Goal: Task Accomplishment & Management: Use online tool/utility

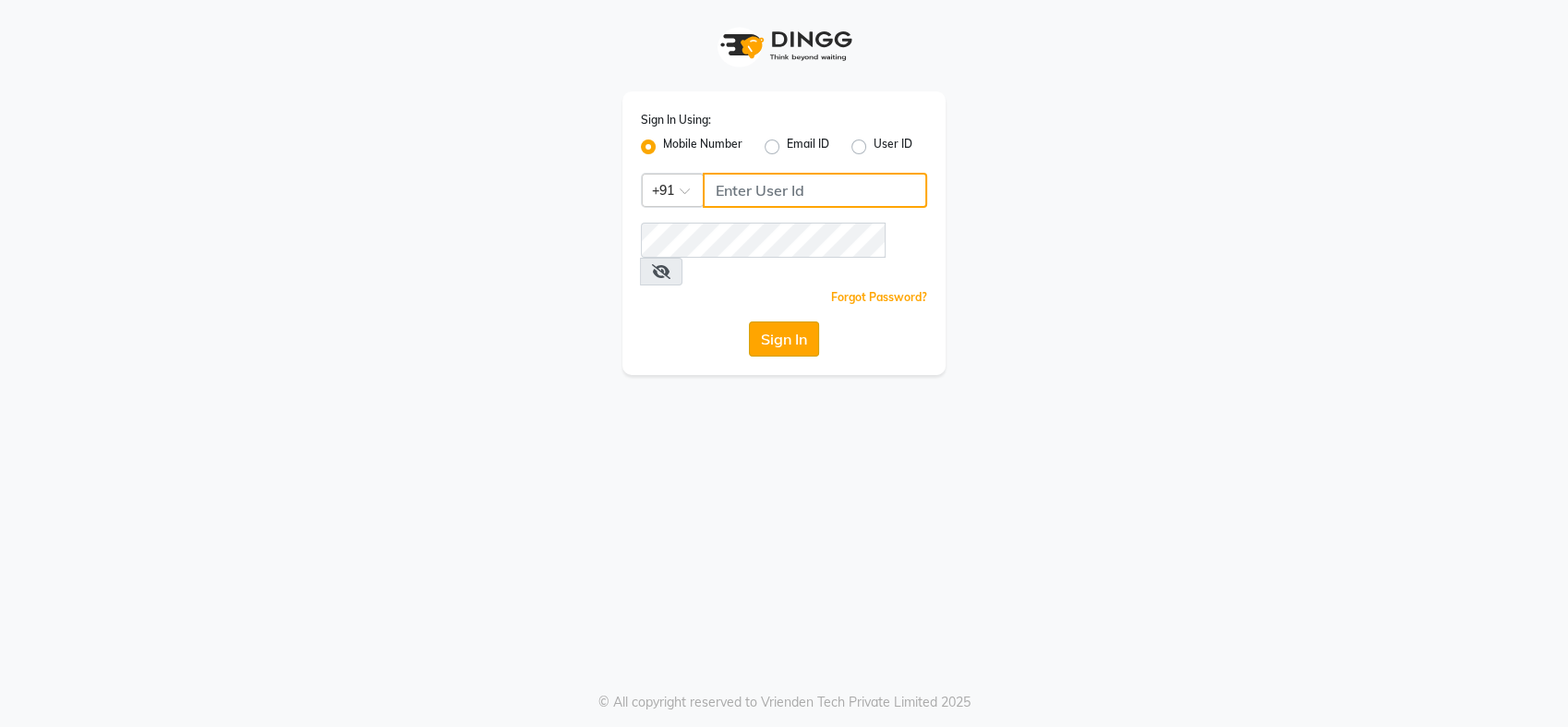
type input "9860757571"
click at [775, 321] on button "Sign In" at bounding box center [784, 338] width 71 height 35
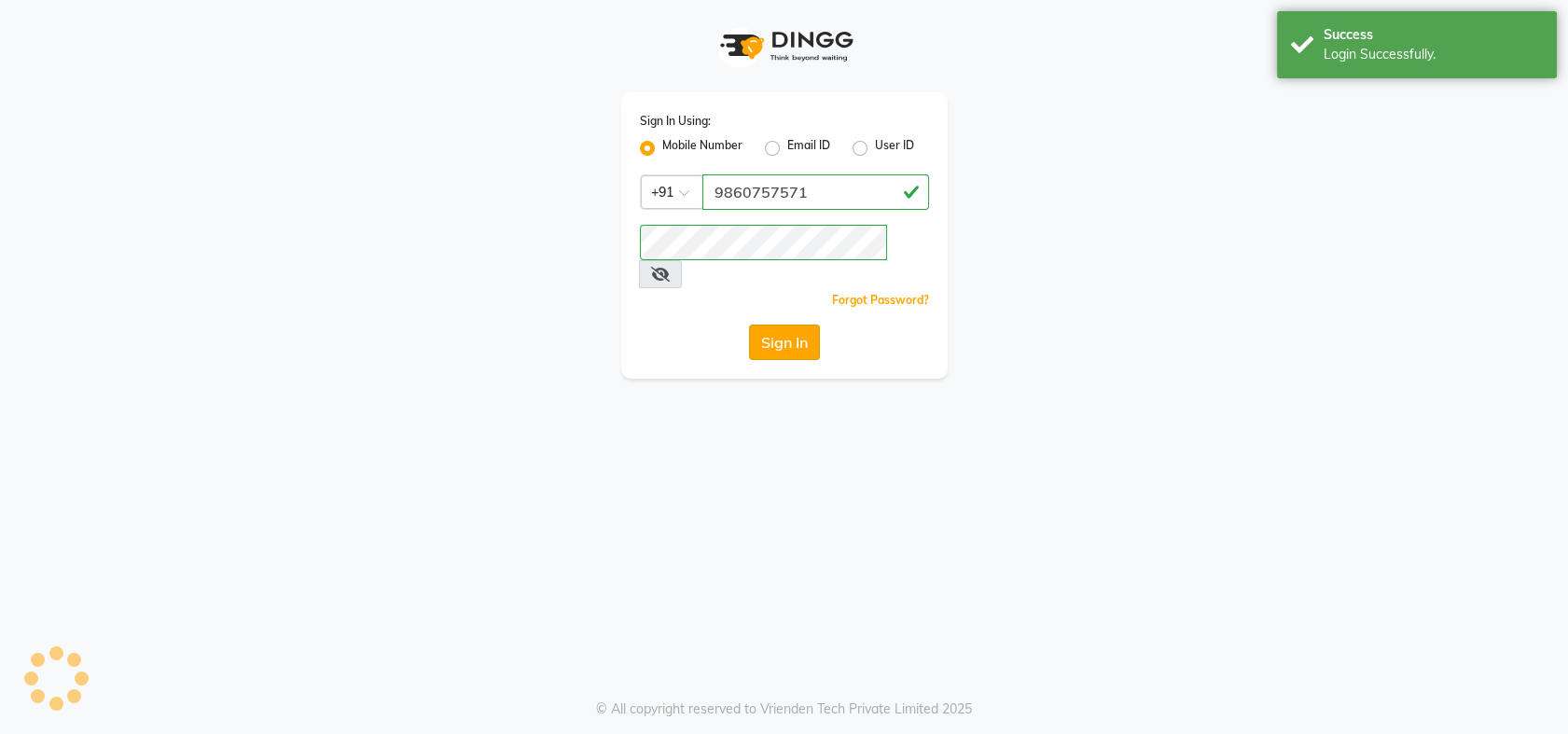
select select "service"
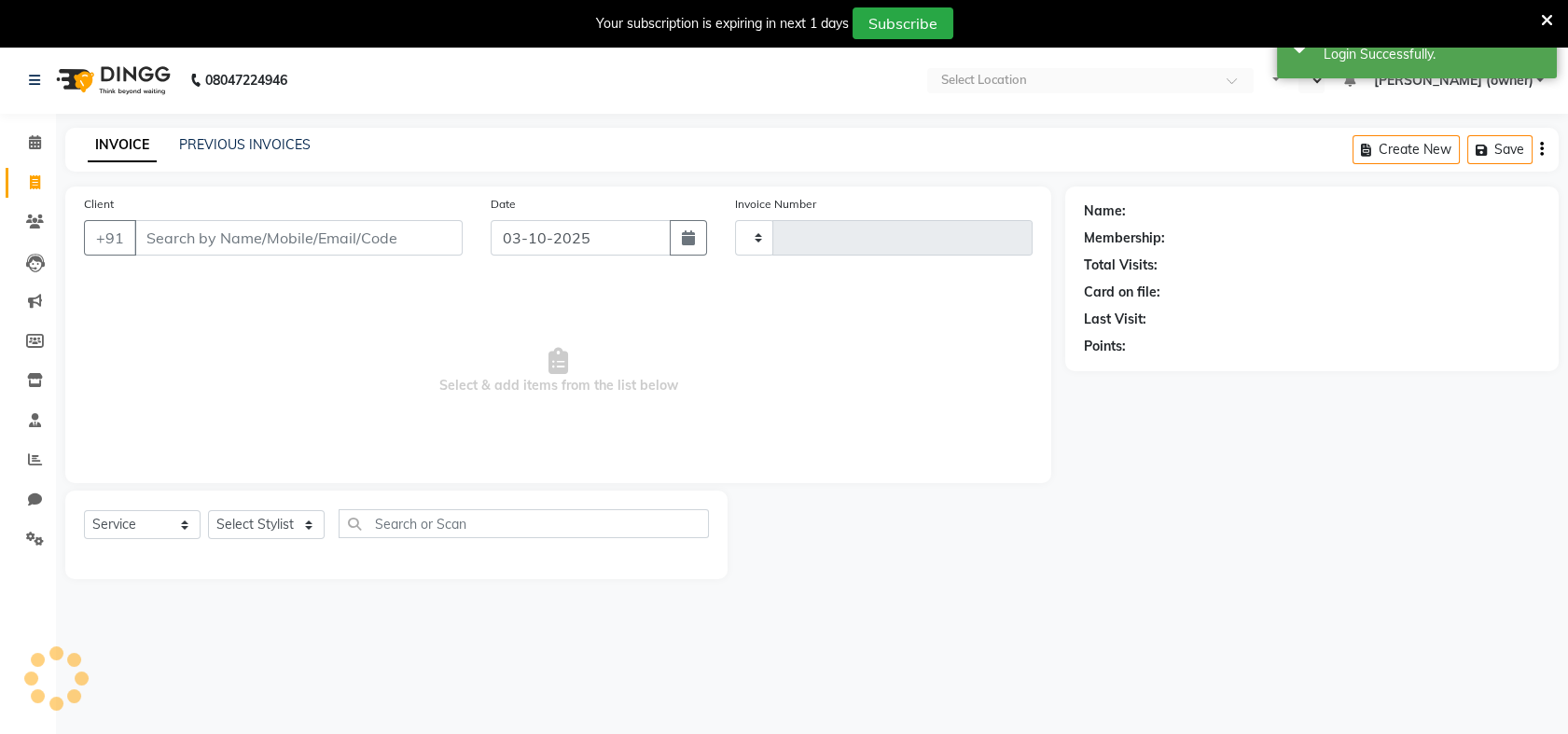
type input "1041"
select select "en"
select select "5137"
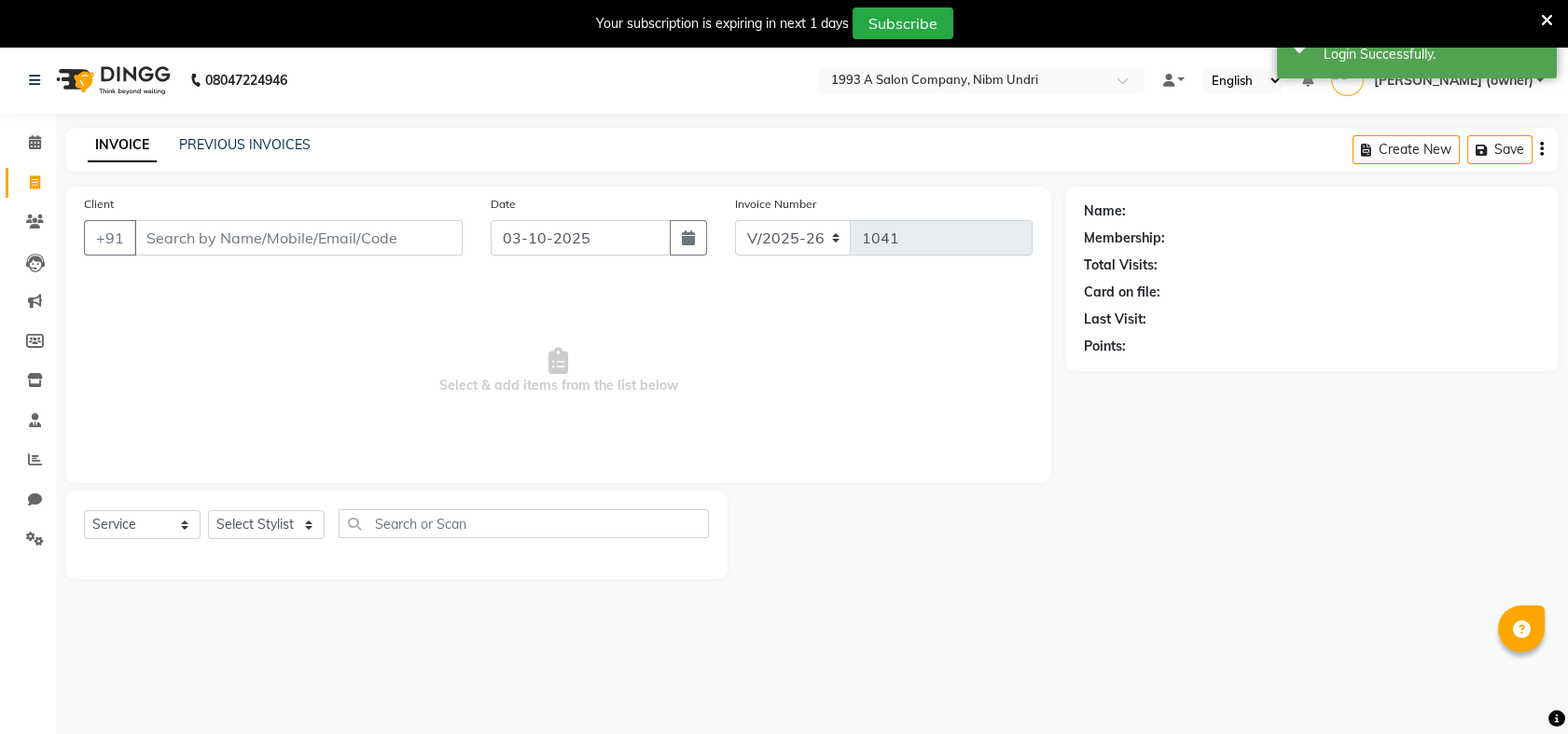
select select "membership"
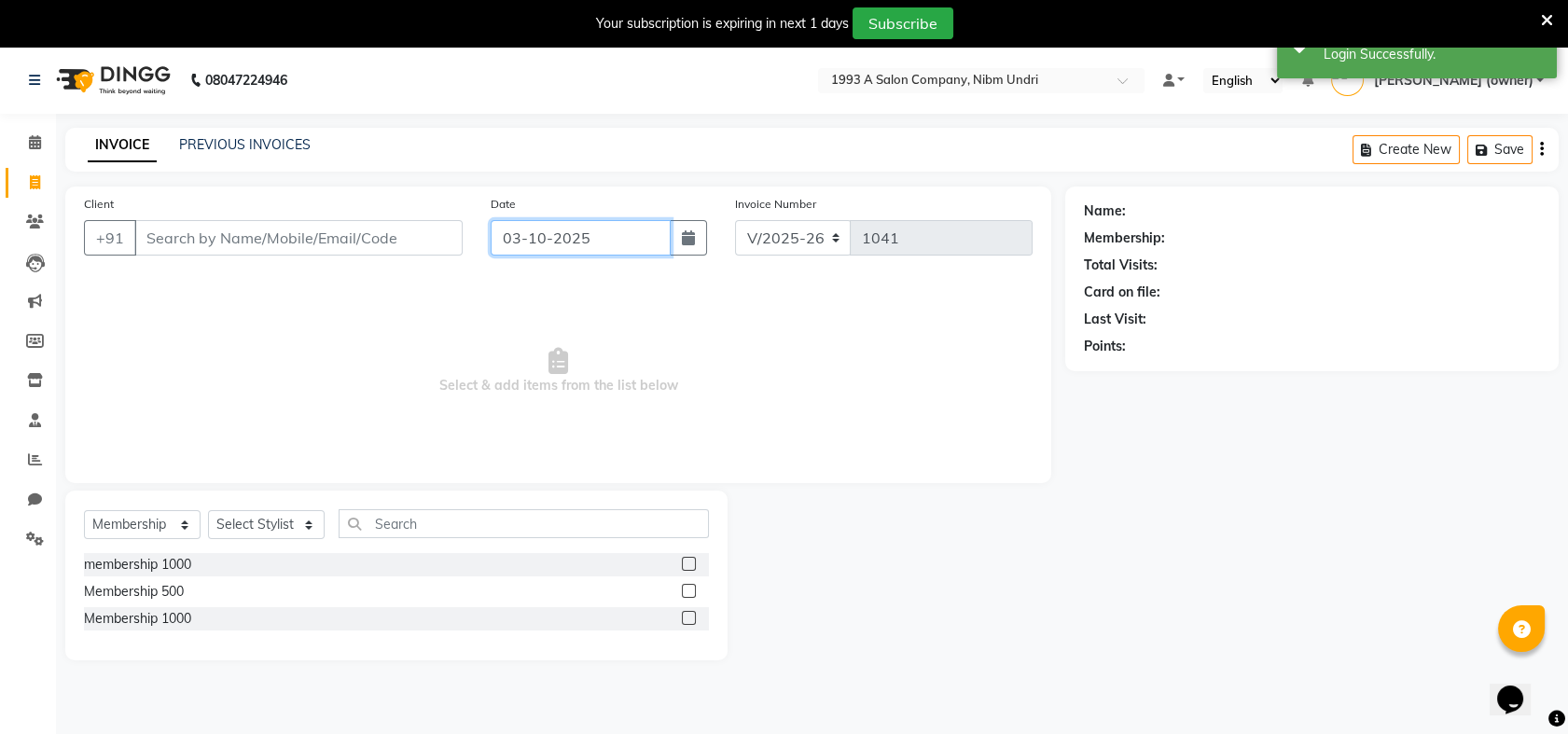
click at [626, 232] on input "03-10-2025" at bounding box center [580, 238] width 180 height 35
select select "10"
select select "2025"
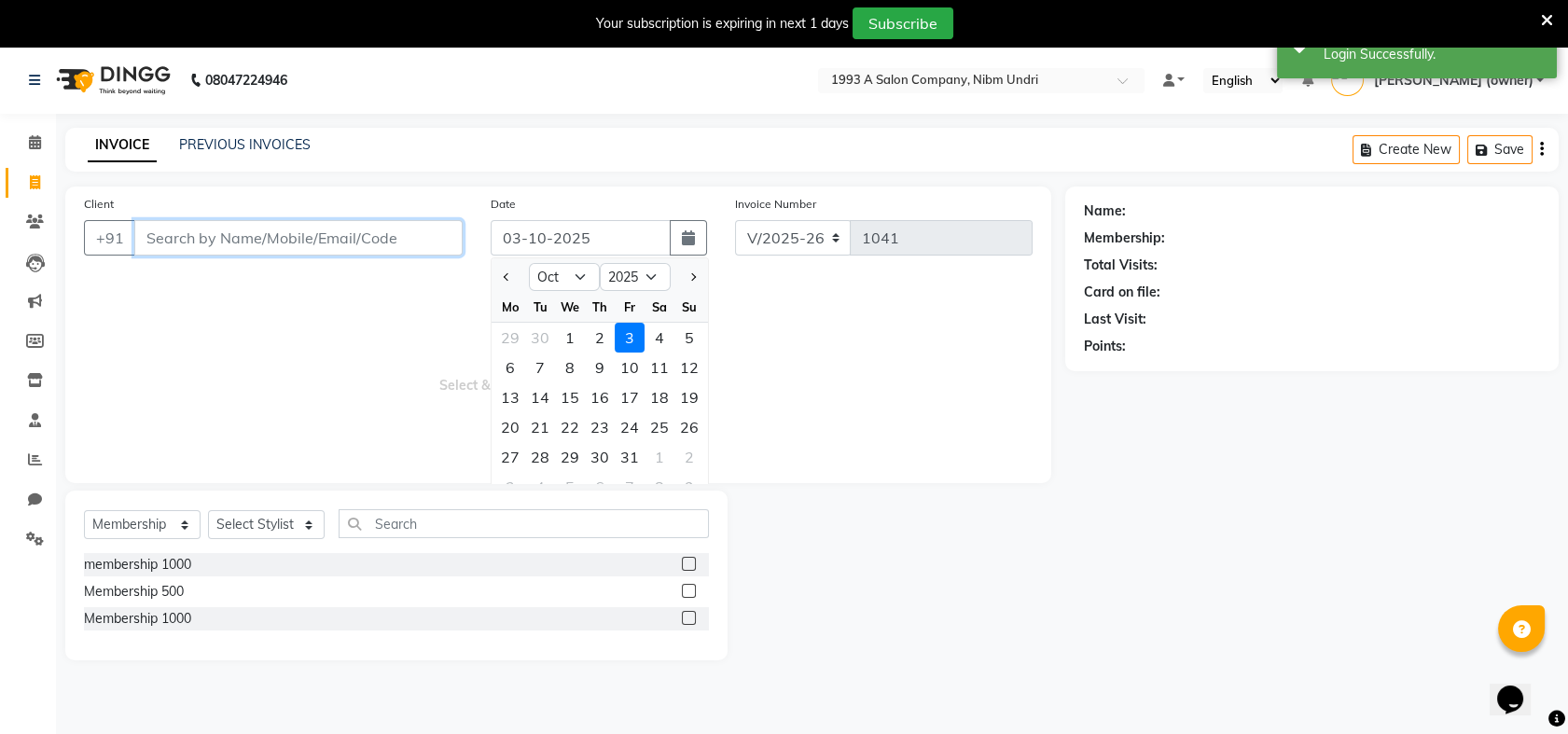
click at [374, 230] on input "Client" at bounding box center [298, 238] width 328 height 35
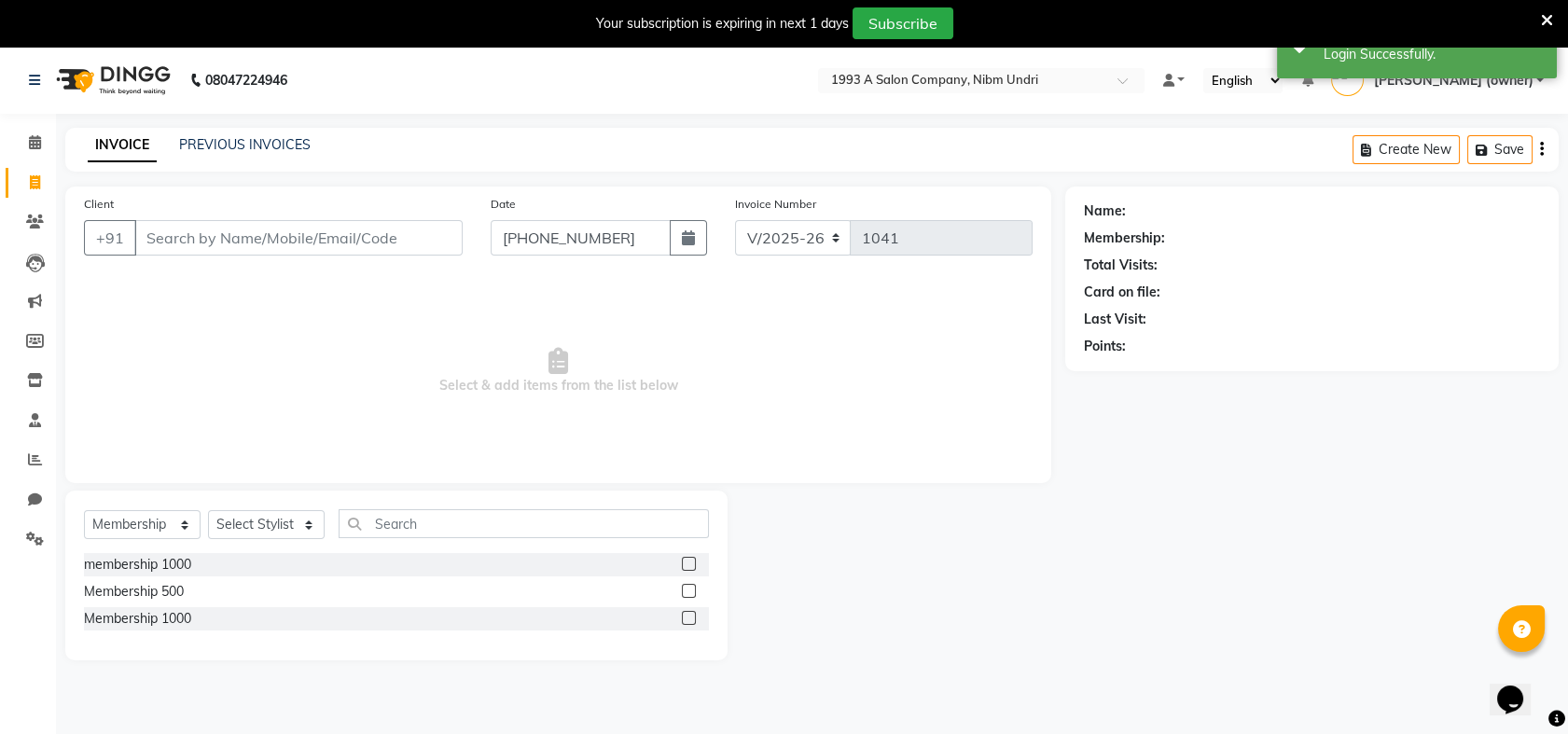
type input "03-10-2025"
click at [307, 376] on span "Select & add items from the list below" at bounding box center [558, 371] width 949 height 186
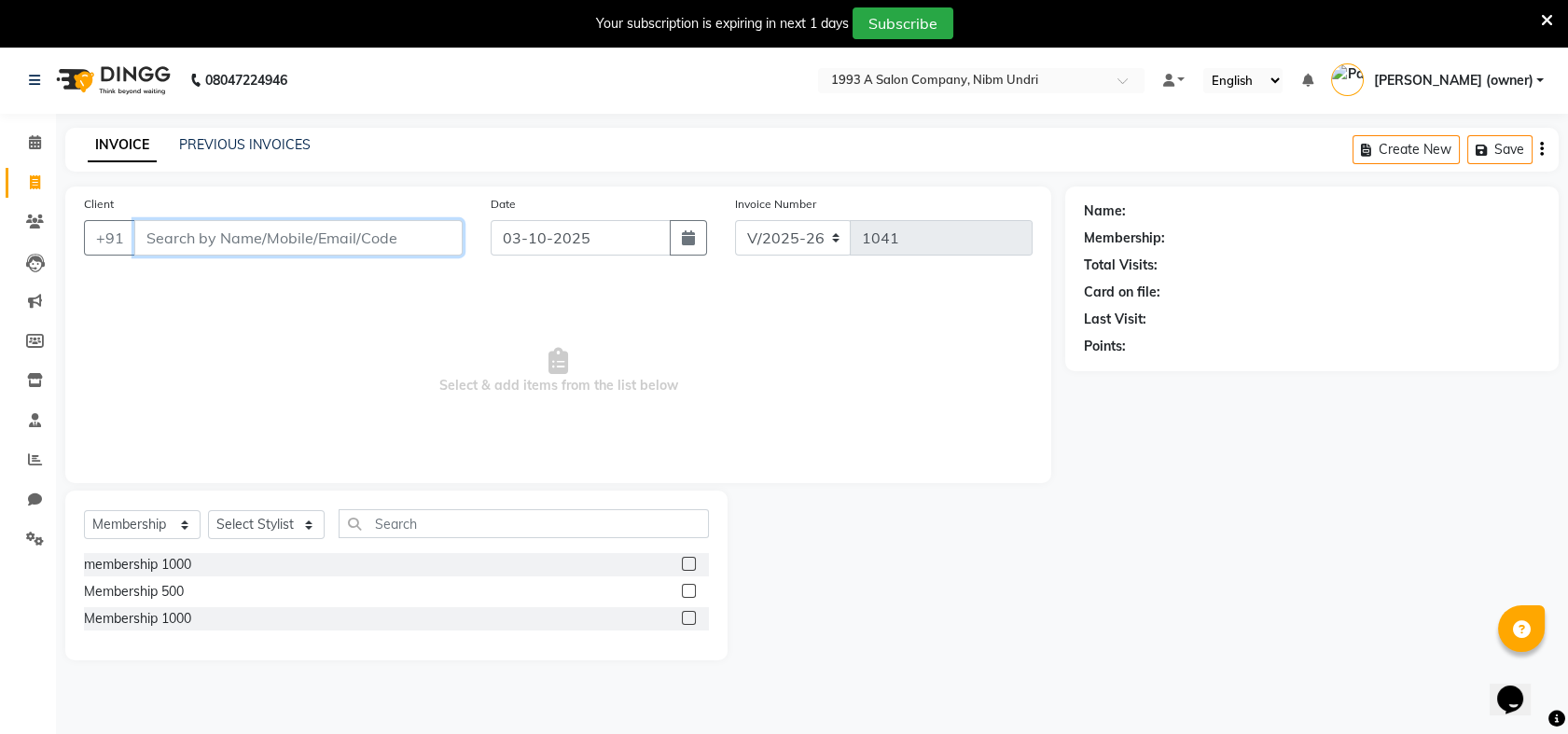
click at [236, 241] on input "Client" at bounding box center [298, 238] width 328 height 35
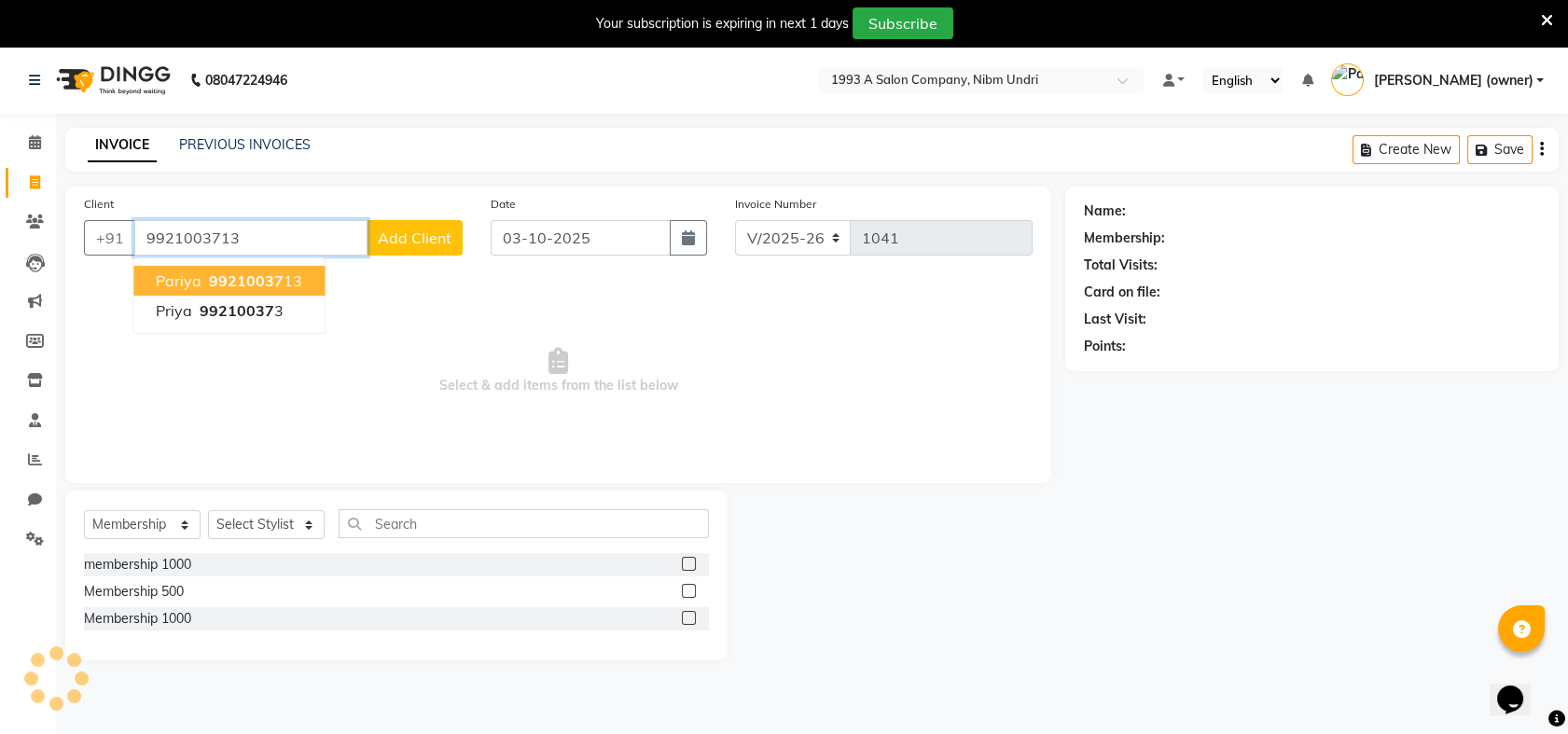
type input "9921003713"
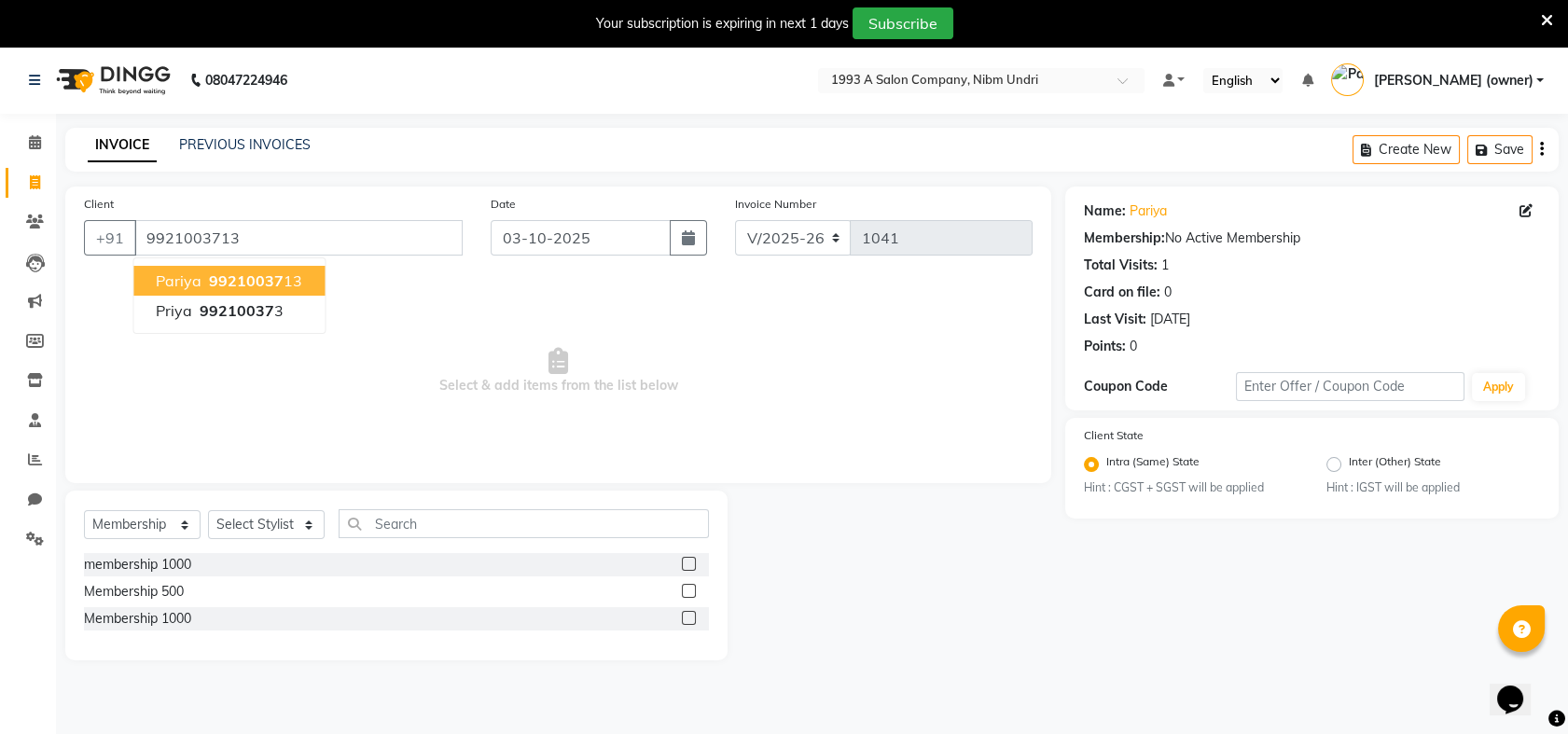
click at [1516, 236] on div "Membership: No Active Membership" at bounding box center [1312, 238] width 456 height 20
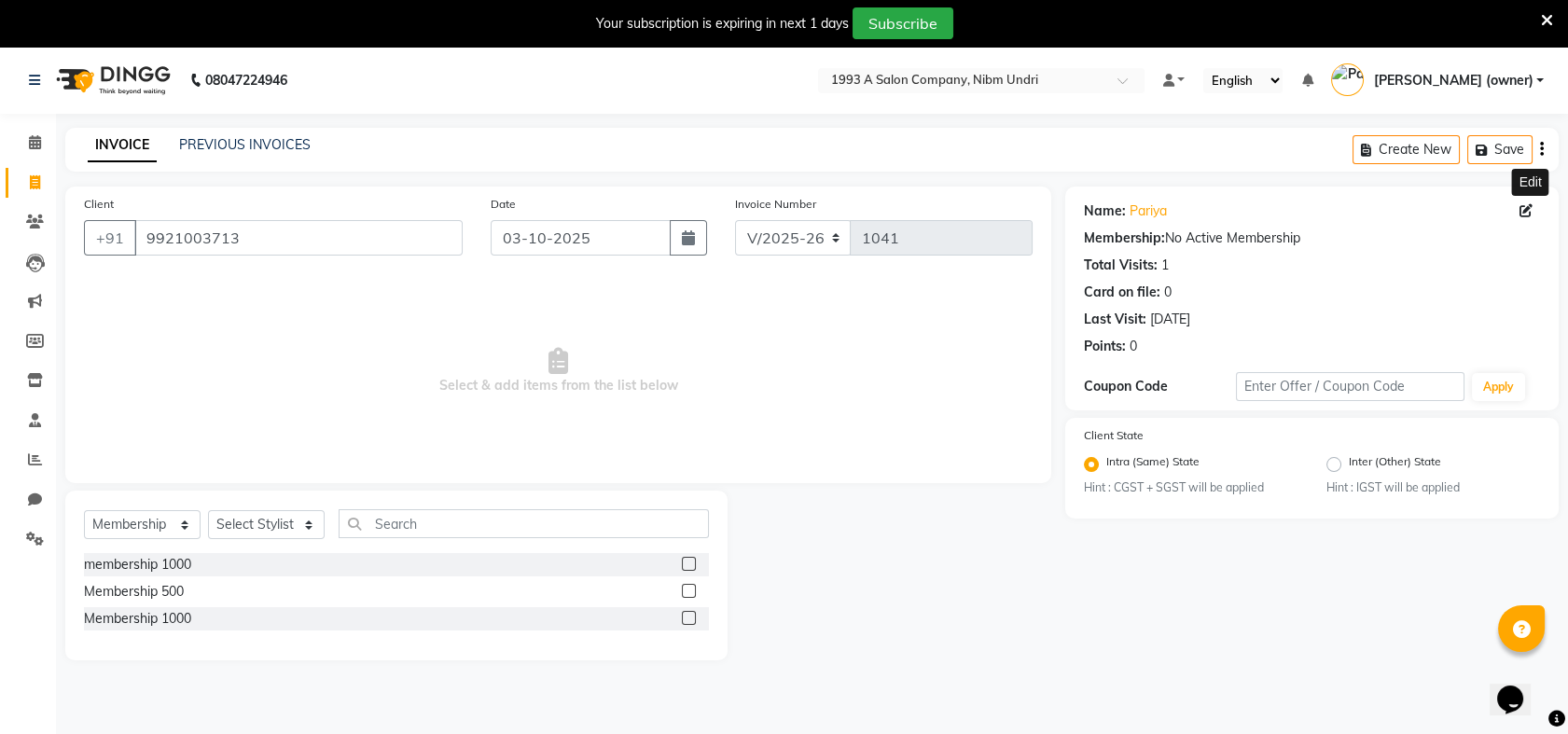
click at [1527, 203] on span at bounding box center [1530, 211] width 21 height 20
click at [1304, 212] on div "Name: Pariya" at bounding box center [1312, 211] width 456 height 20
click at [1222, 299] on div "Card on file: 0" at bounding box center [1312, 292] width 456 height 20
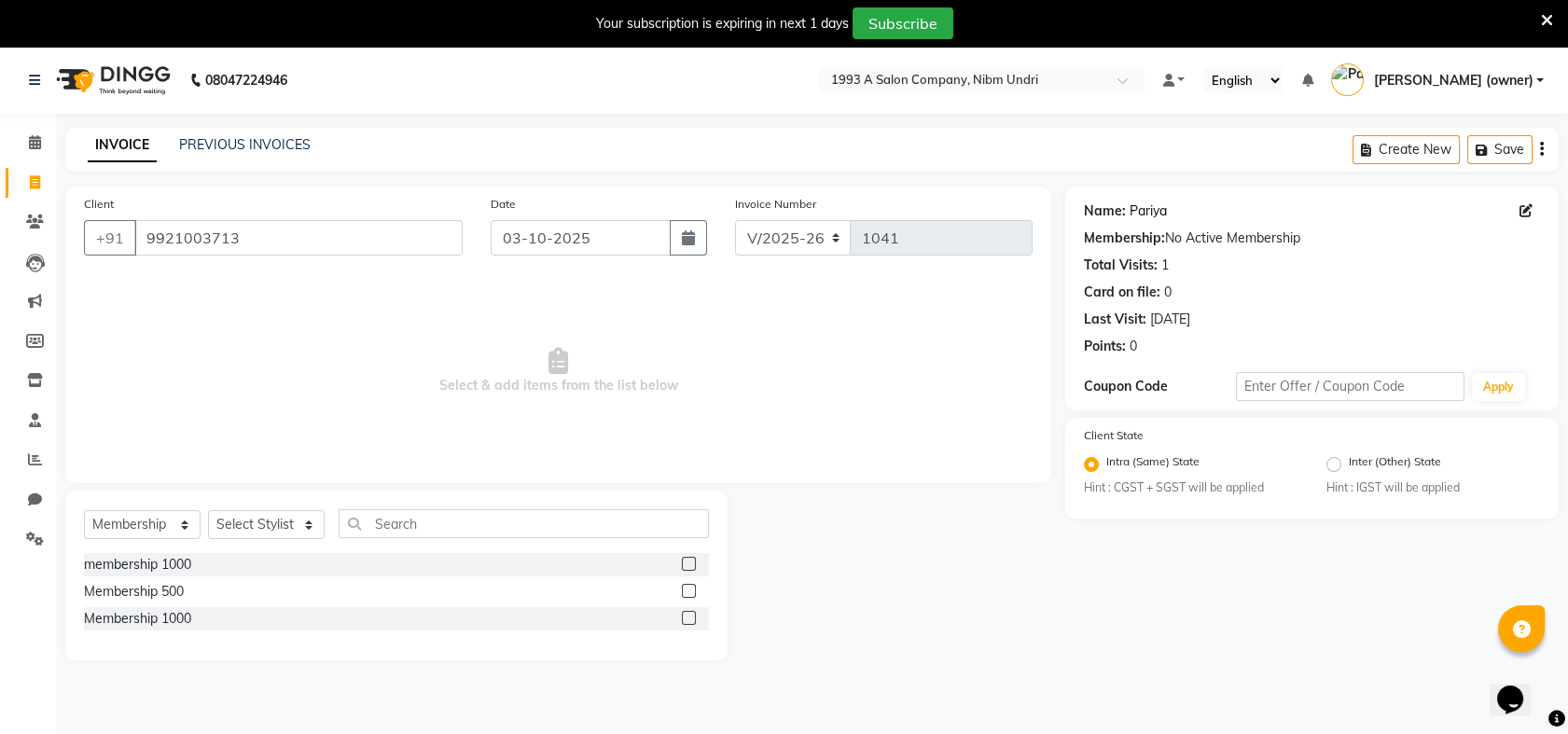
click at [1144, 213] on link "Pariya" at bounding box center [1148, 211] width 37 height 20
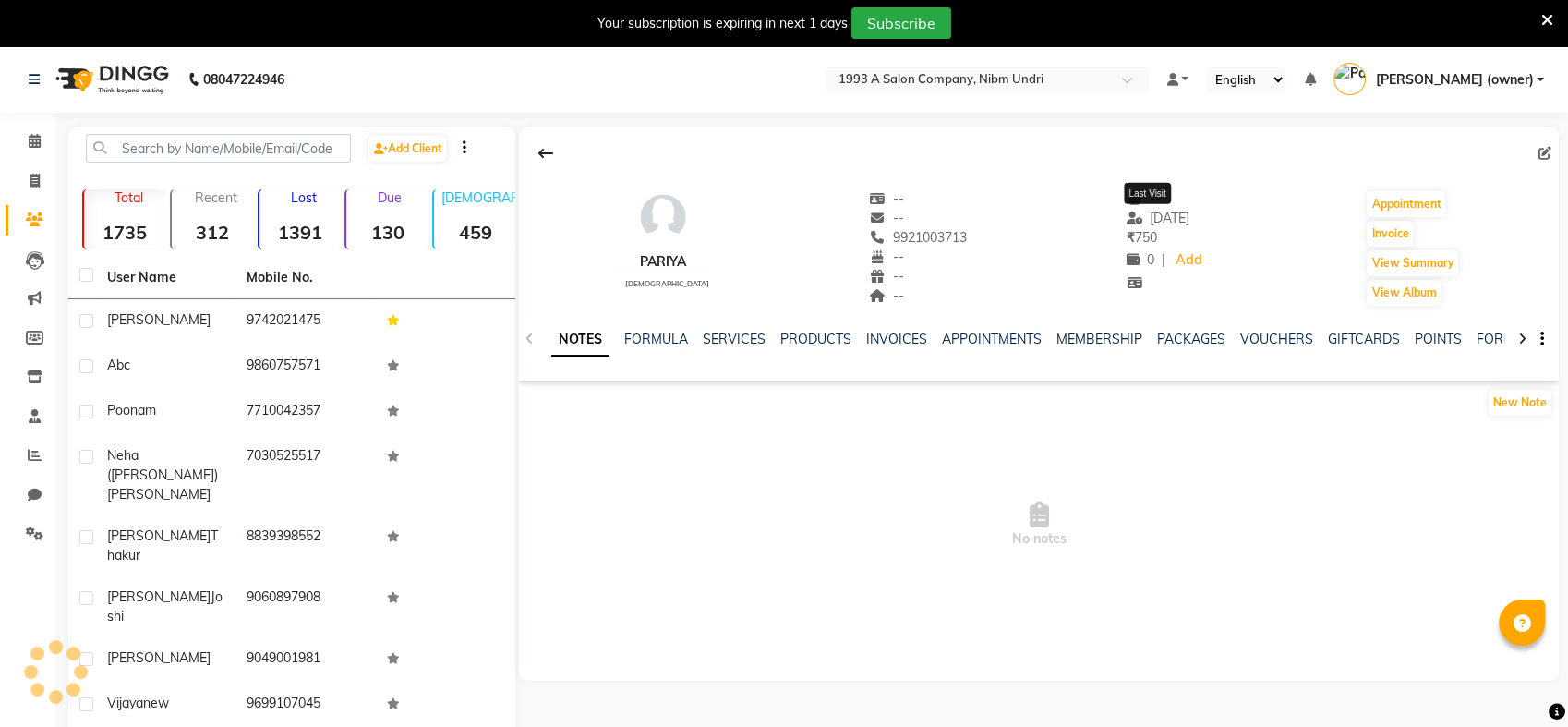
select select "en"
click at [1422, 262] on button "View Summary" at bounding box center [1398, 263] width 91 height 25
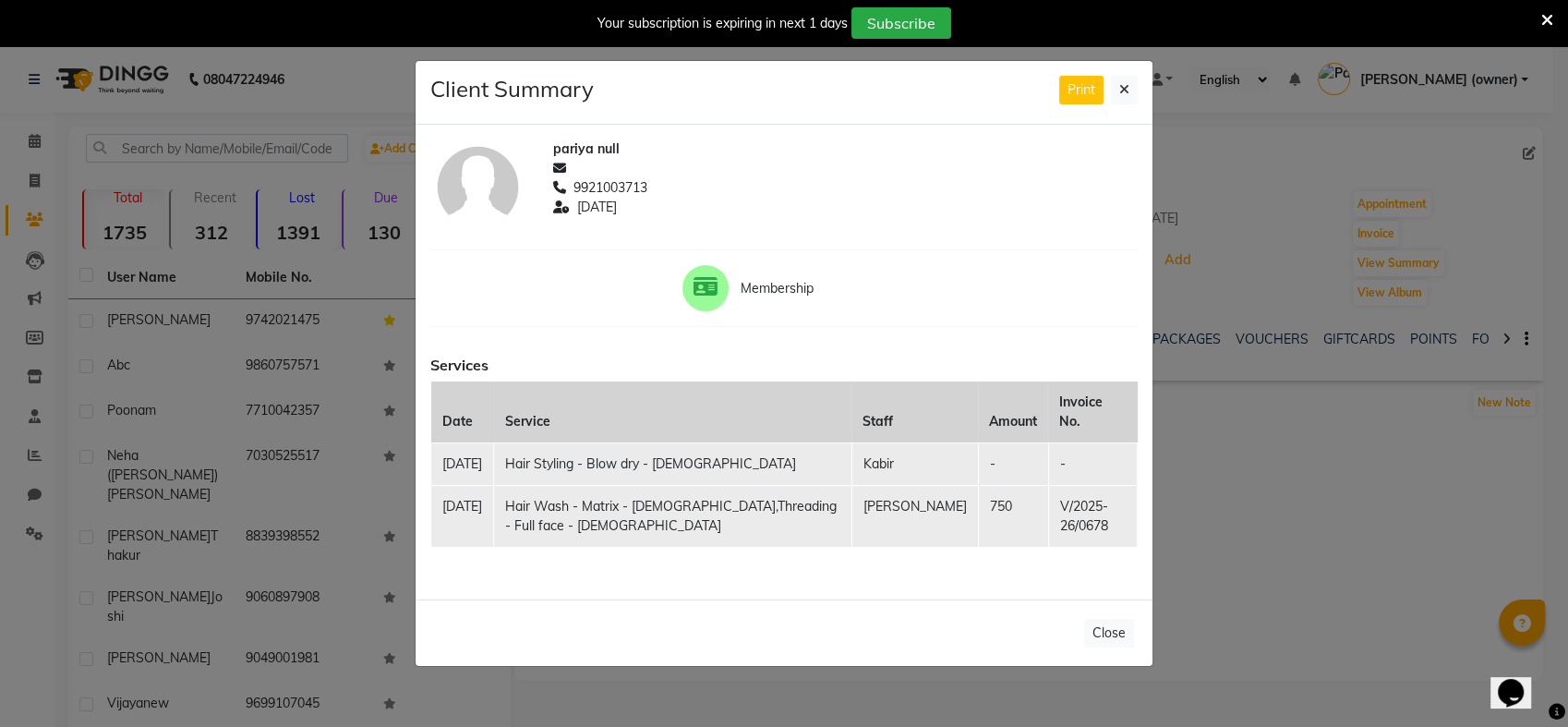
click at [1290, 444] on ngb-modal-window "Client Summary Print pariya null 9921003713 2025-08-08 Membership Services Date…" at bounding box center [784, 364] width 1568 height 727
click at [1125, 81] on button at bounding box center [1124, 89] width 26 height 28
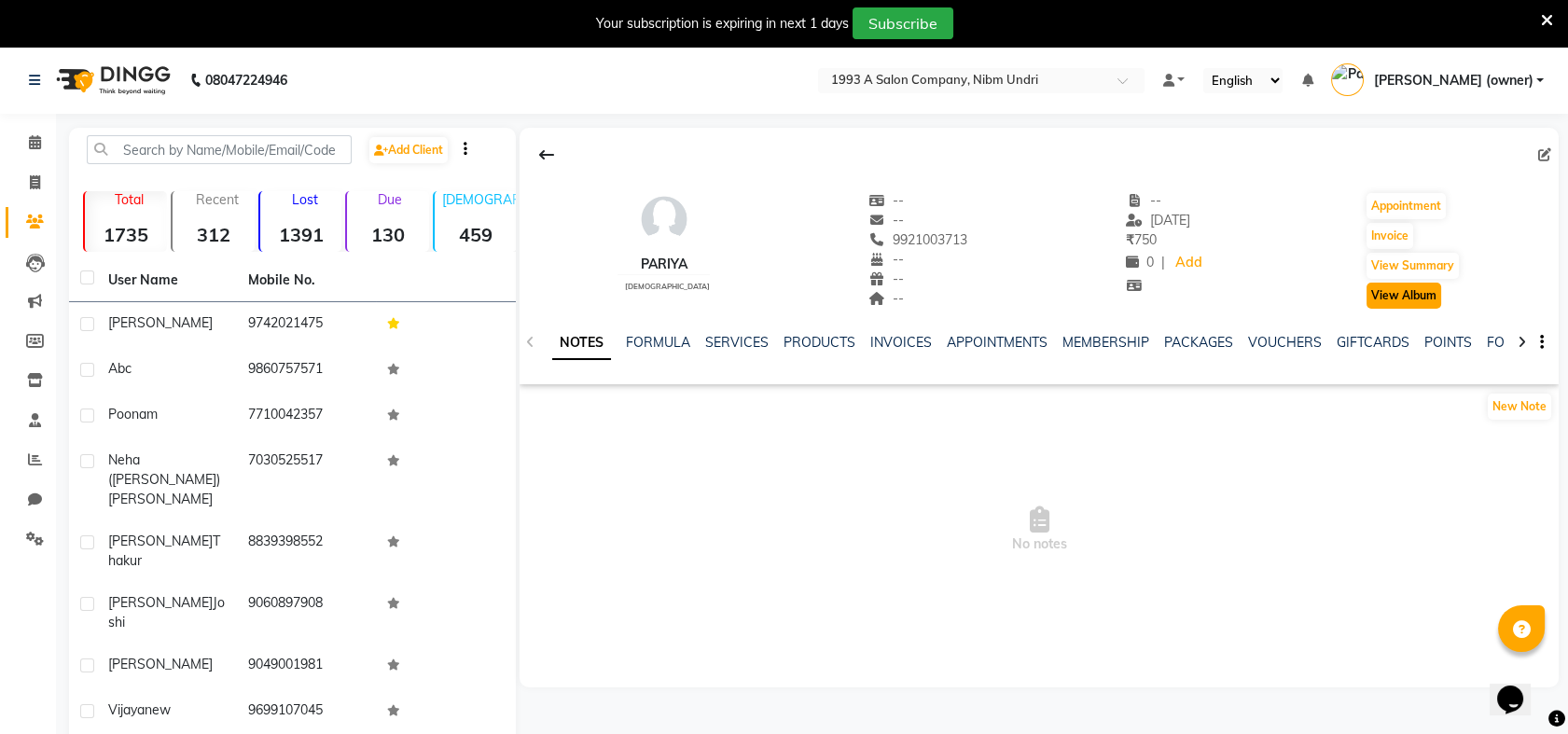
click at [1408, 305] on button "View Album" at bounding box center [1403, 295] width 74 height 26
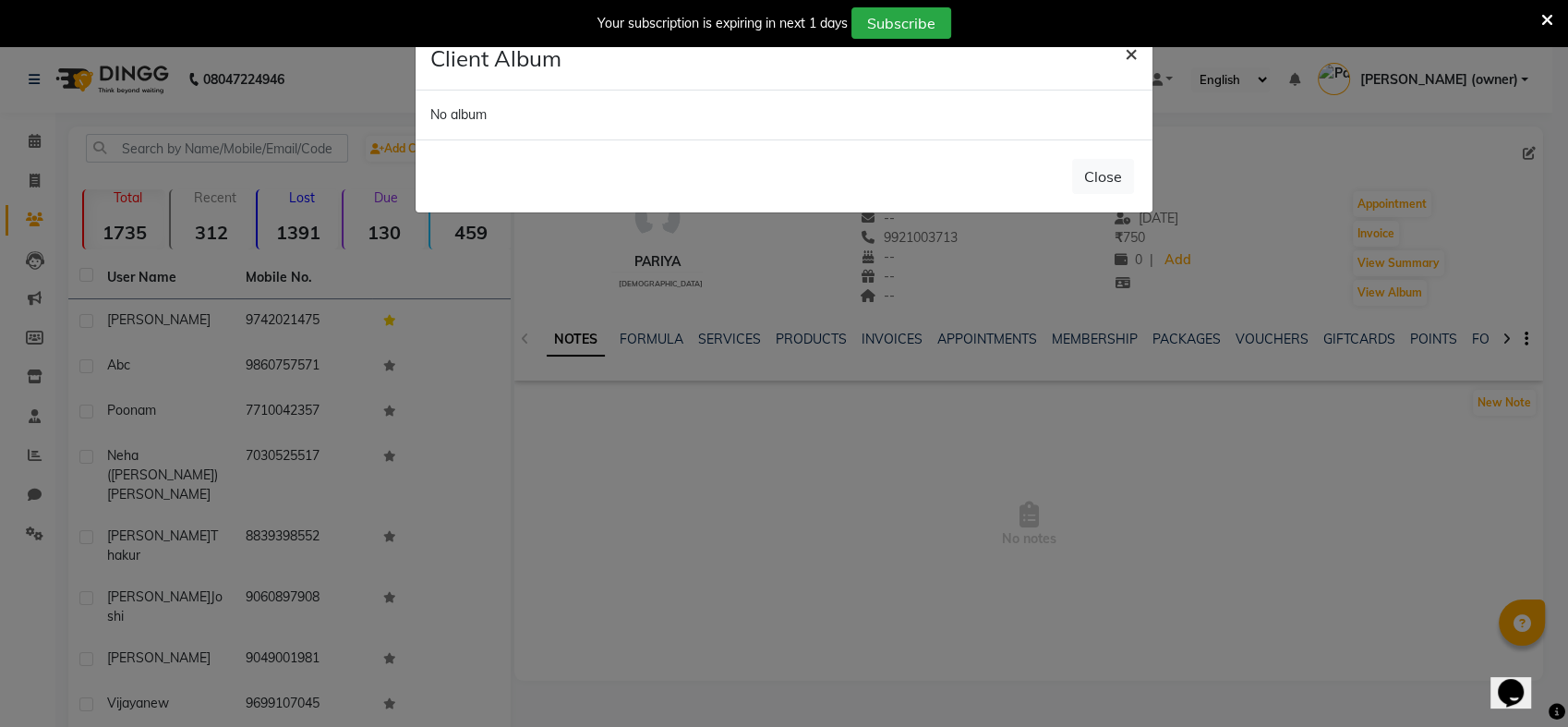
click at [1134, 54] on span "×" at bounding box center [1131, 52] width 13 height 27
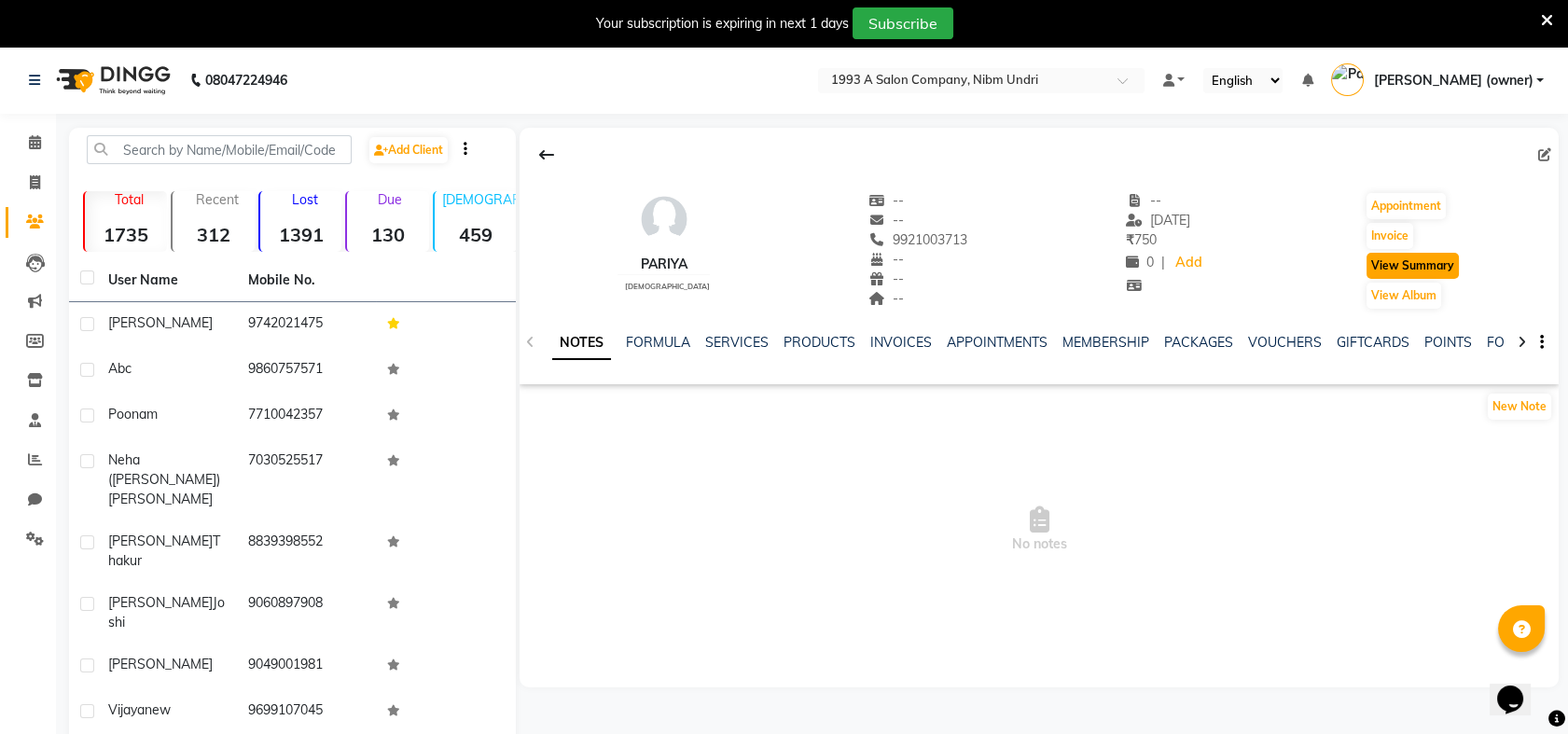
click at [1411, 259] on button "View Summary" at bounding box center [1412, 265] width 92 height 26
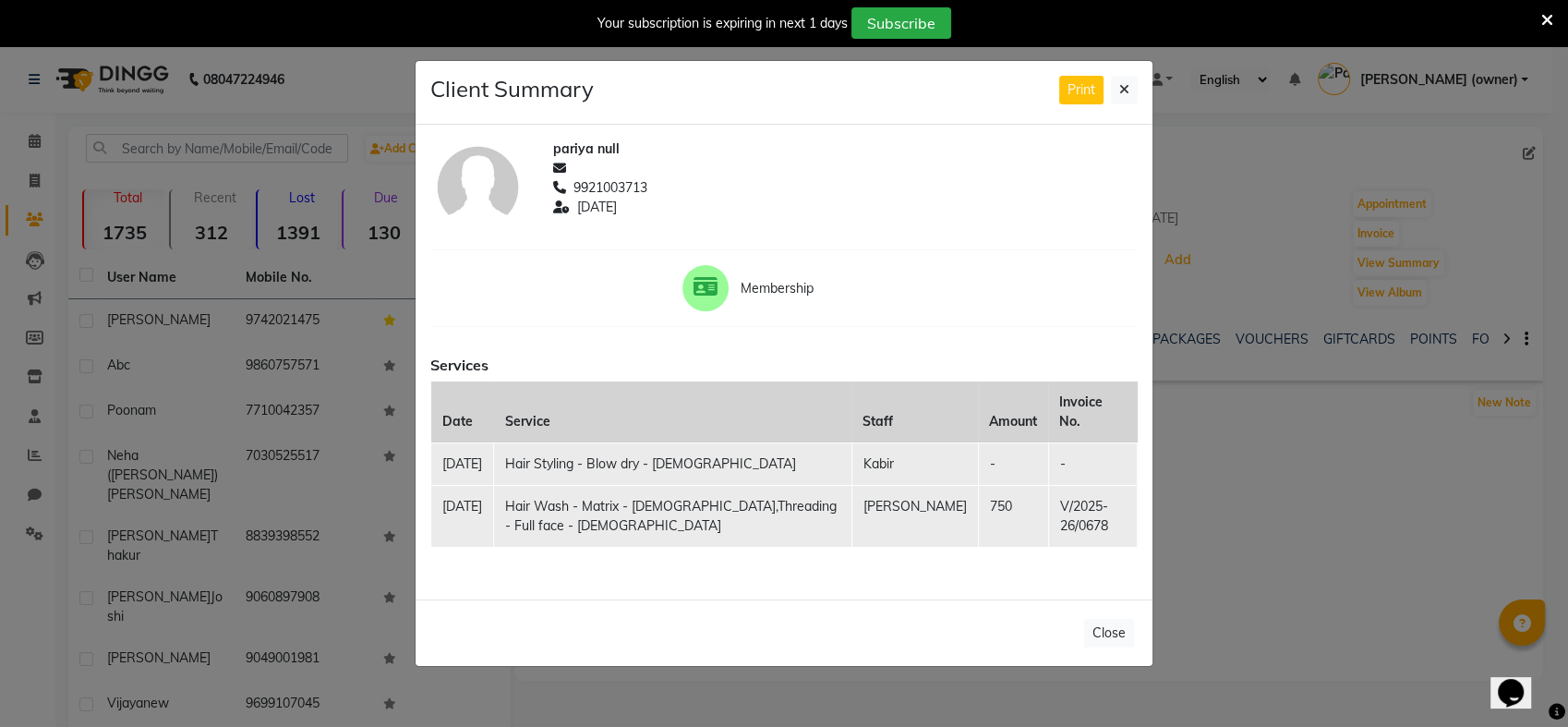
click at [978, 444] on td "-" at bounding box center [1013, 464] width 71 height 42
click at [978, 445] on td "-" at bounding box center [1013, 464] width 71 height 42
click at [1117, 83] on button at bounding box center [1124, 89] width 26 height 28
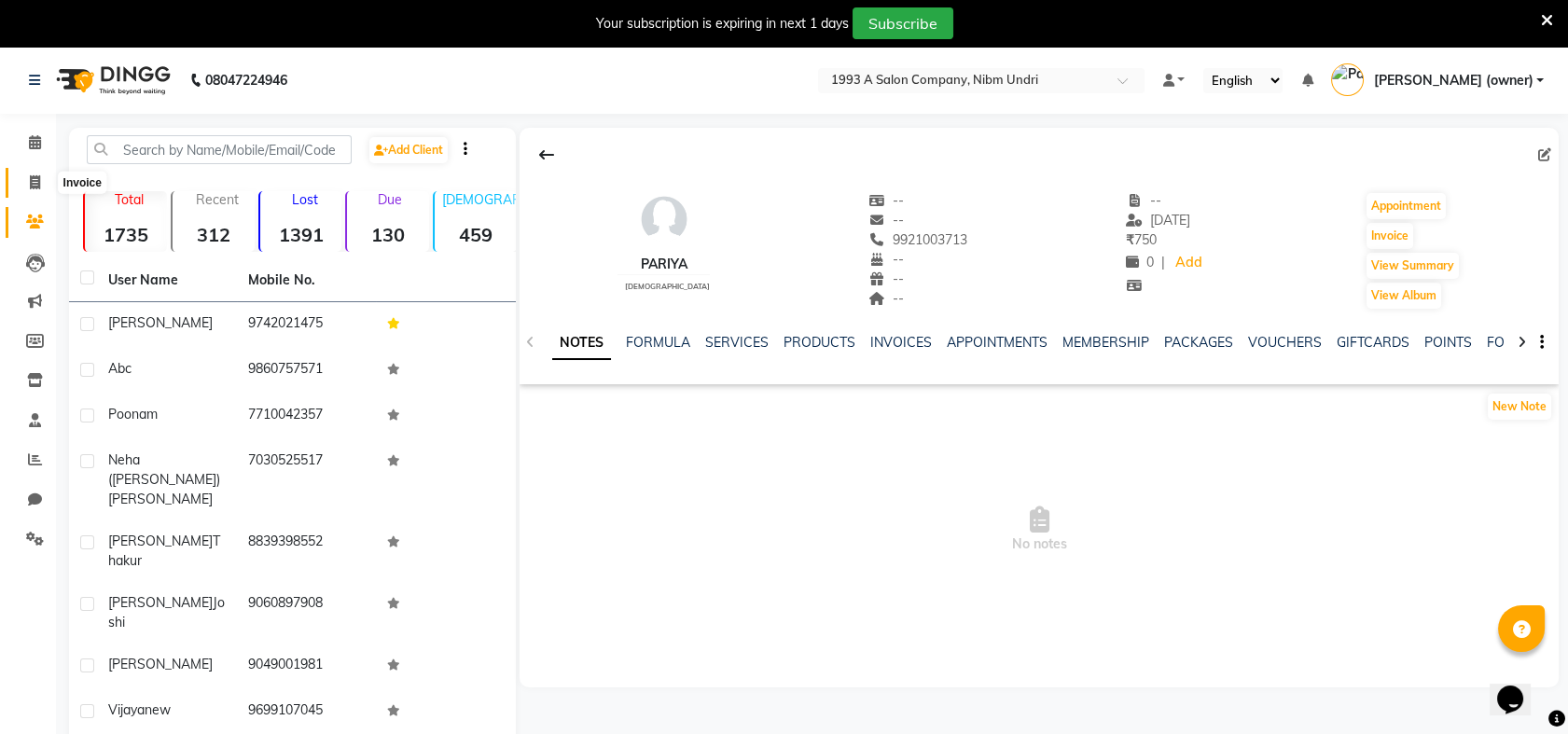
click at [29, 190] on span at bounding box center [35, 183] width 32 height 22
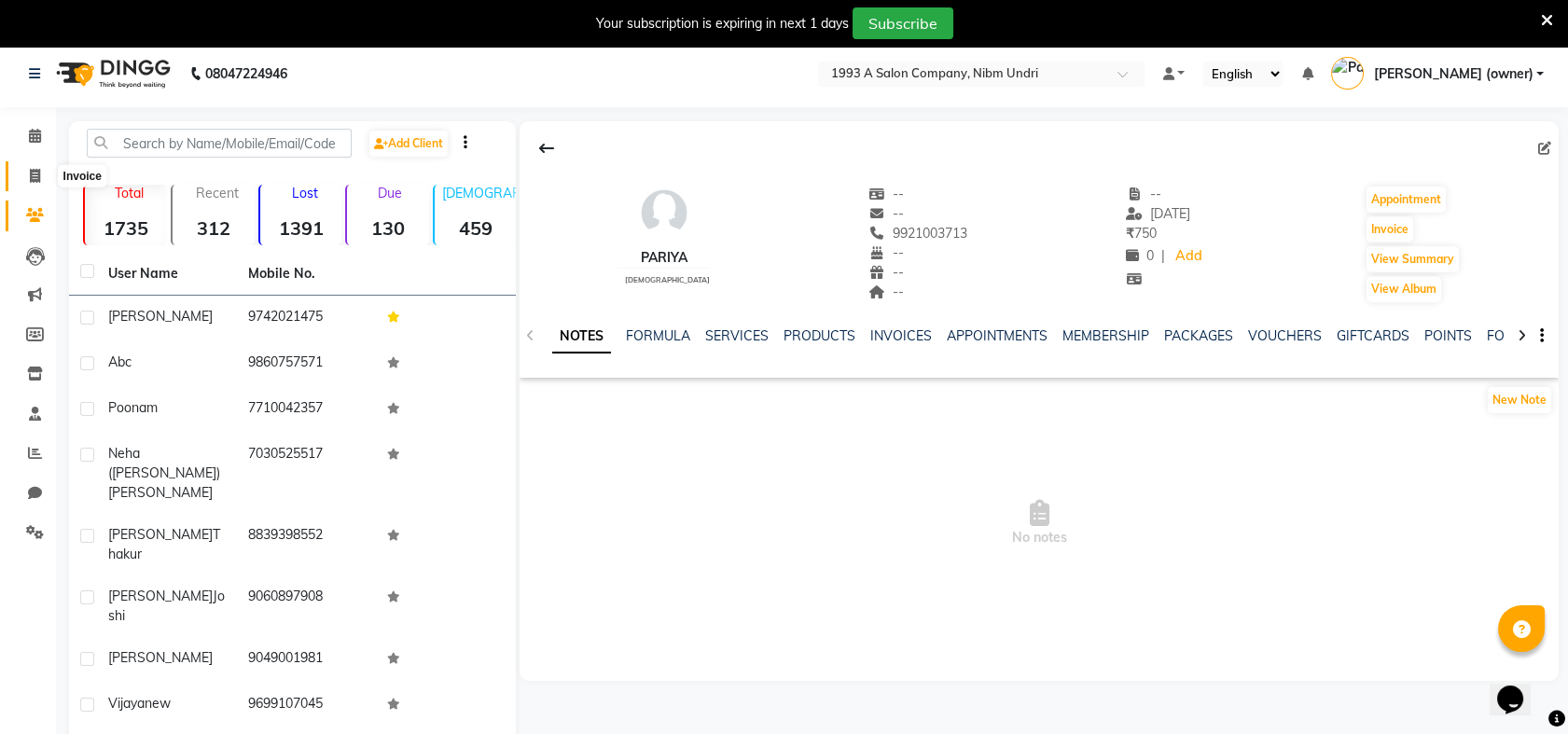
select select "service"
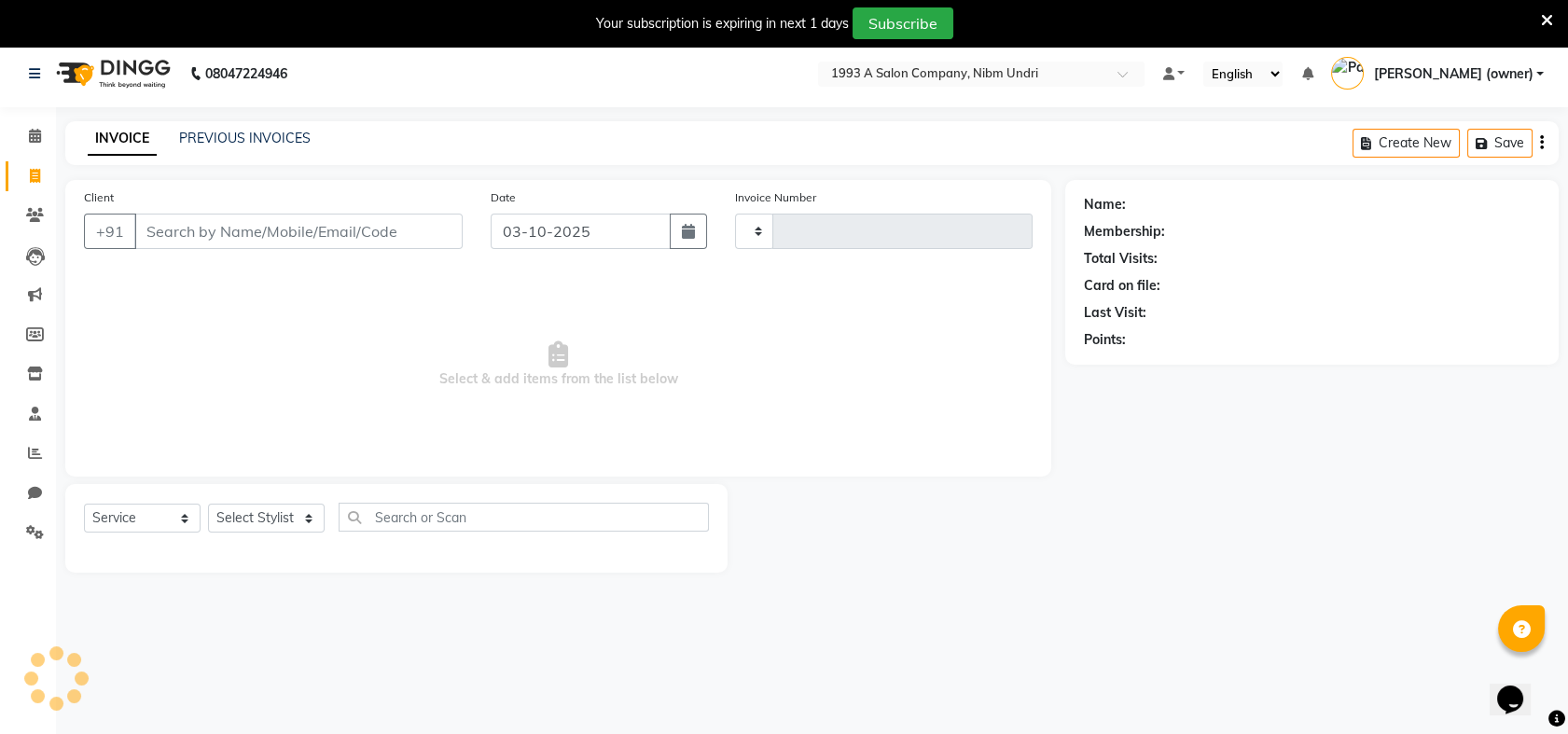
scroll to position [46, 0]
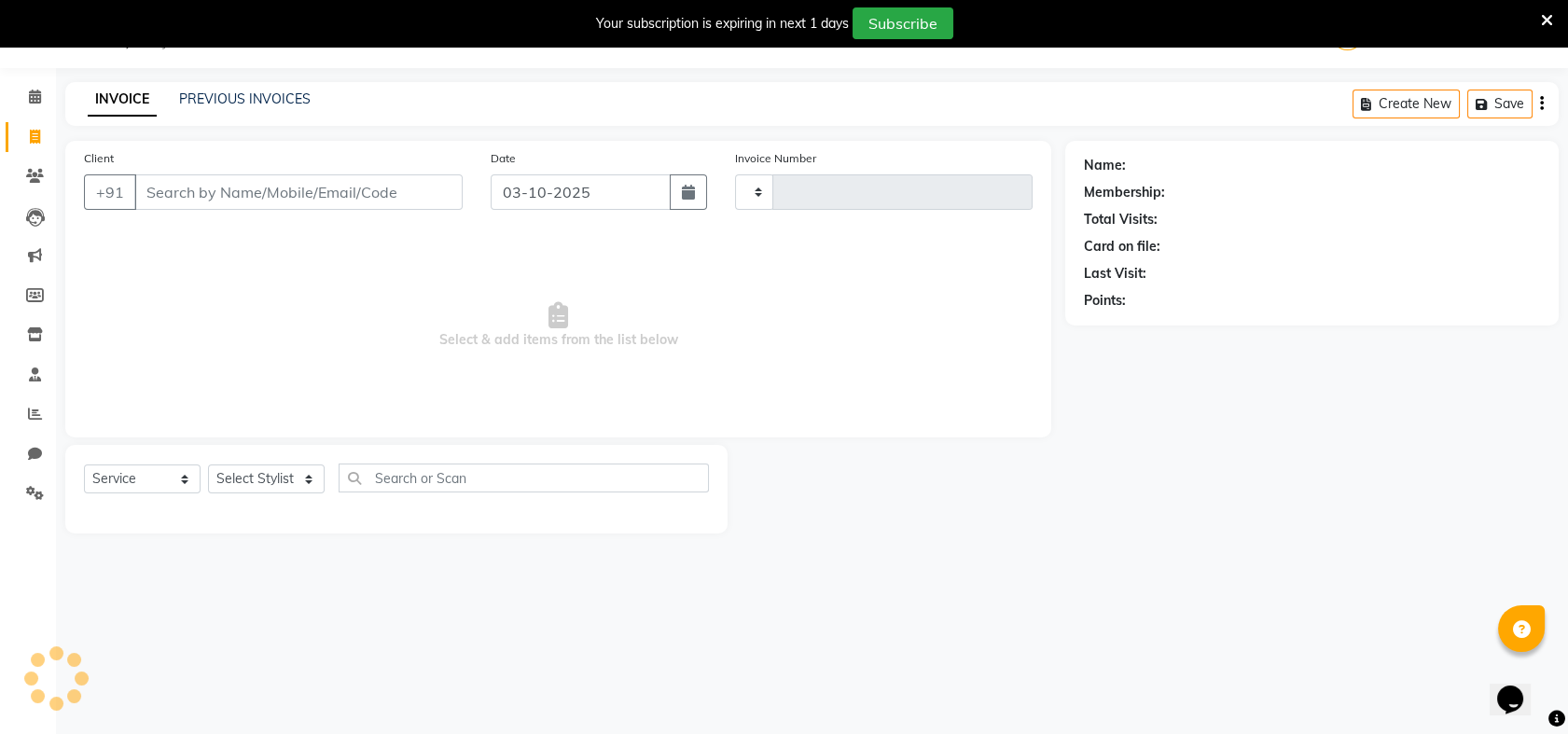
type input "1041"
select select "5137"
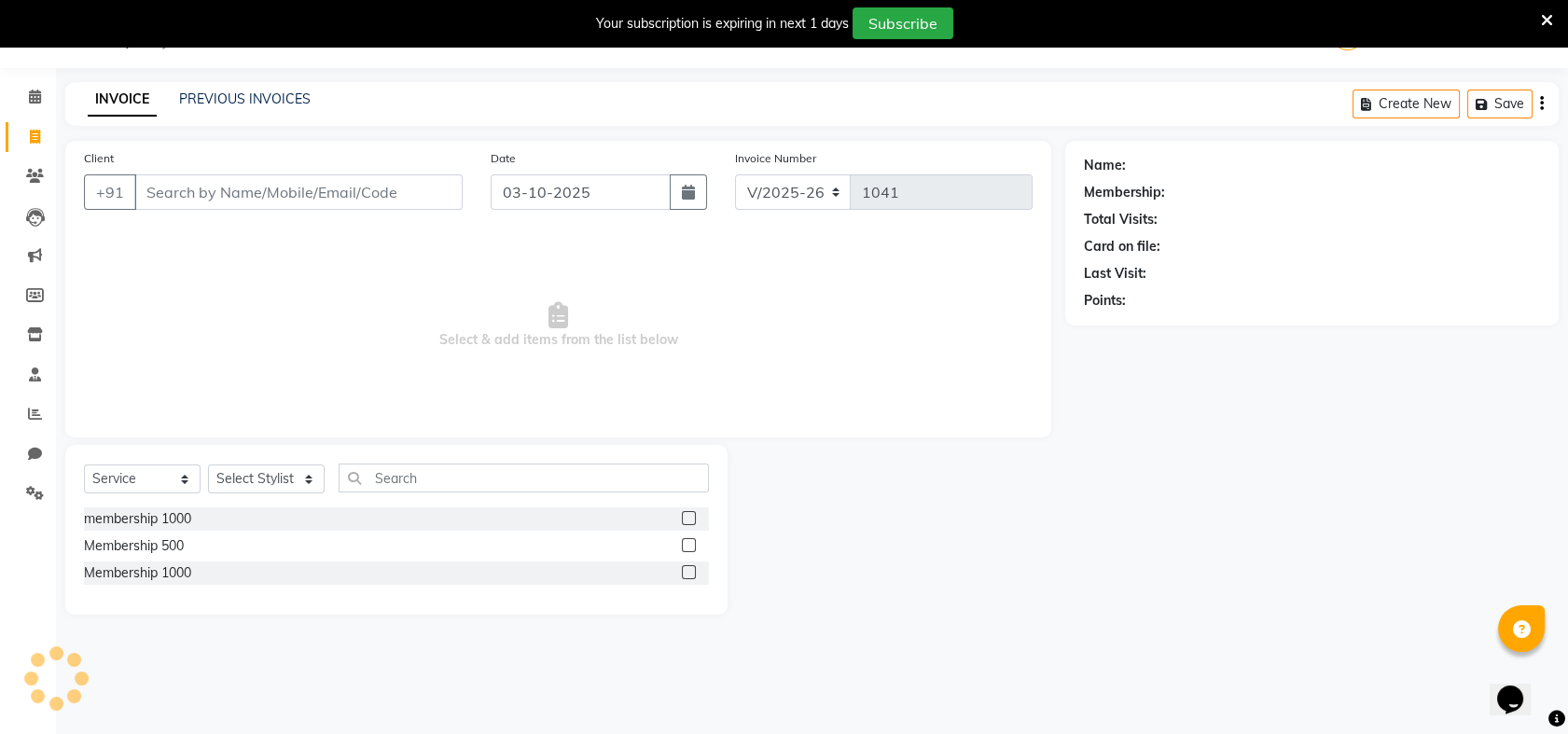
select select "membership"
click at [334, 177] on input "Client" at bounding box center [298, 191] width 328 height 35
click at [342, 187] on input "Client" at bounding box center [298, 191] width 328 height 35
click at [248, 202] on input "Client" at bounding box center [298, 191] width 328 height 35
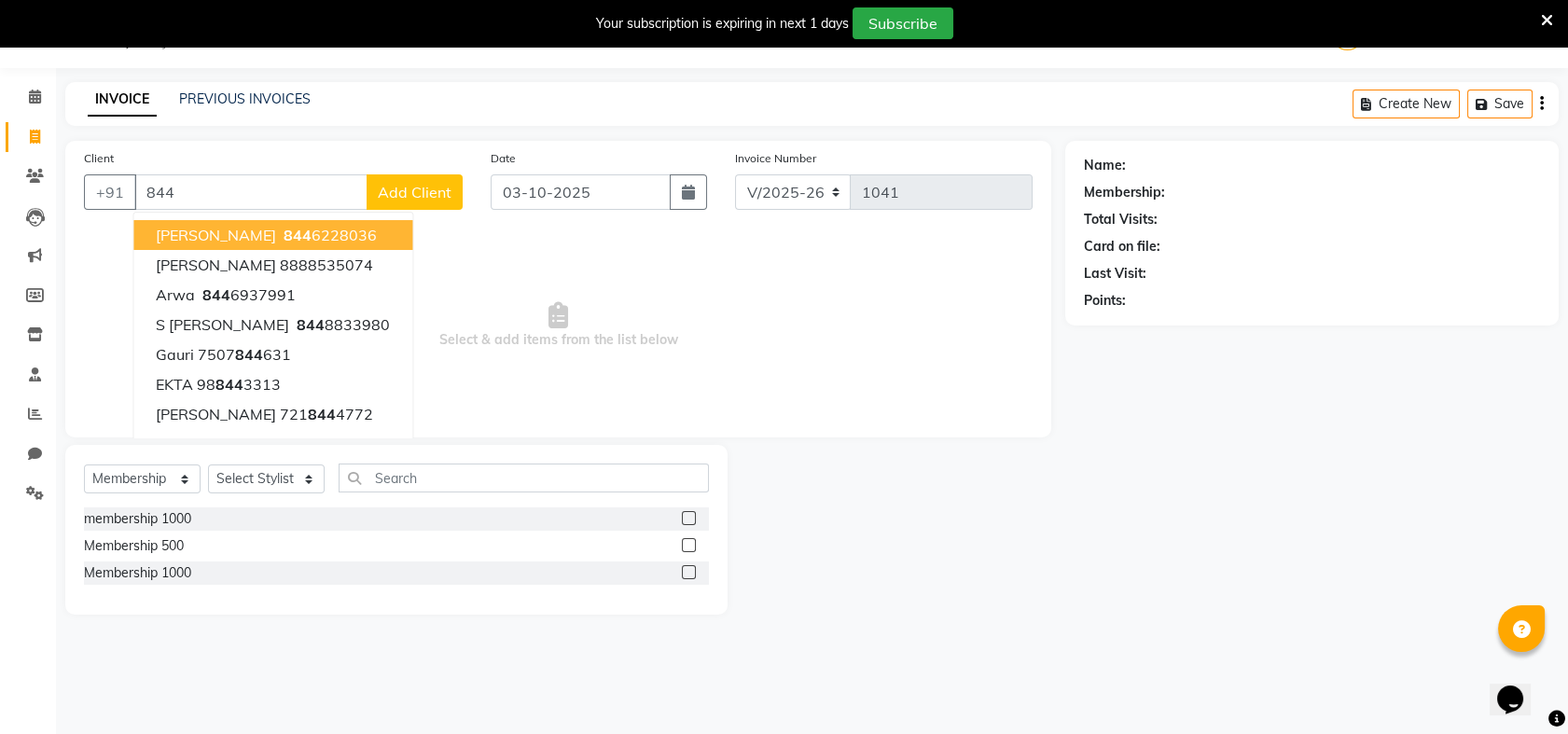
click at [319, 232] on ngb-highlight "844 6228036" at bounding box center [328, 235] width 97 height 19
type input "8446228036"
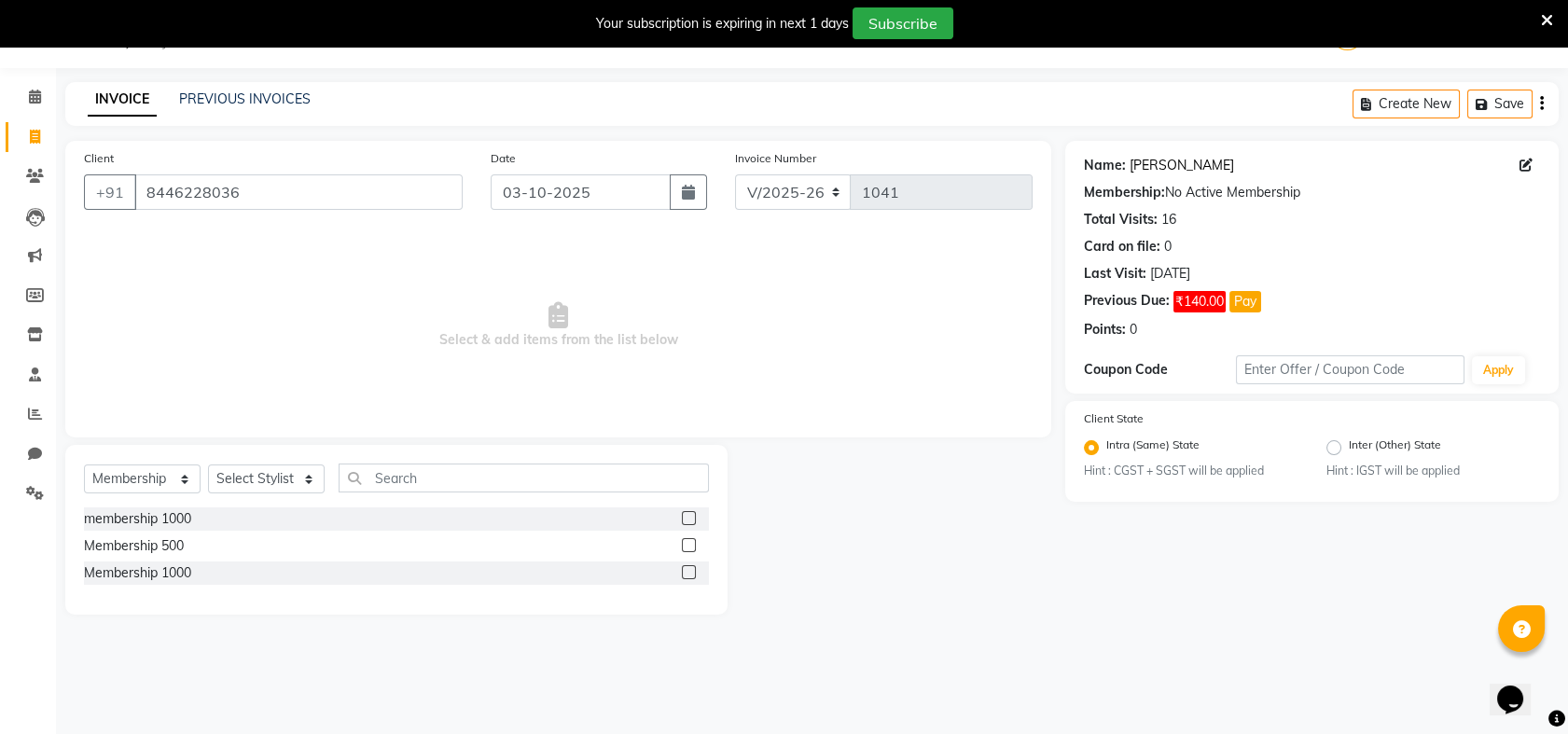
click at [1181, 170] on link "Rishabh Arora" at bounding box center [1182, 165] width 105 height 20
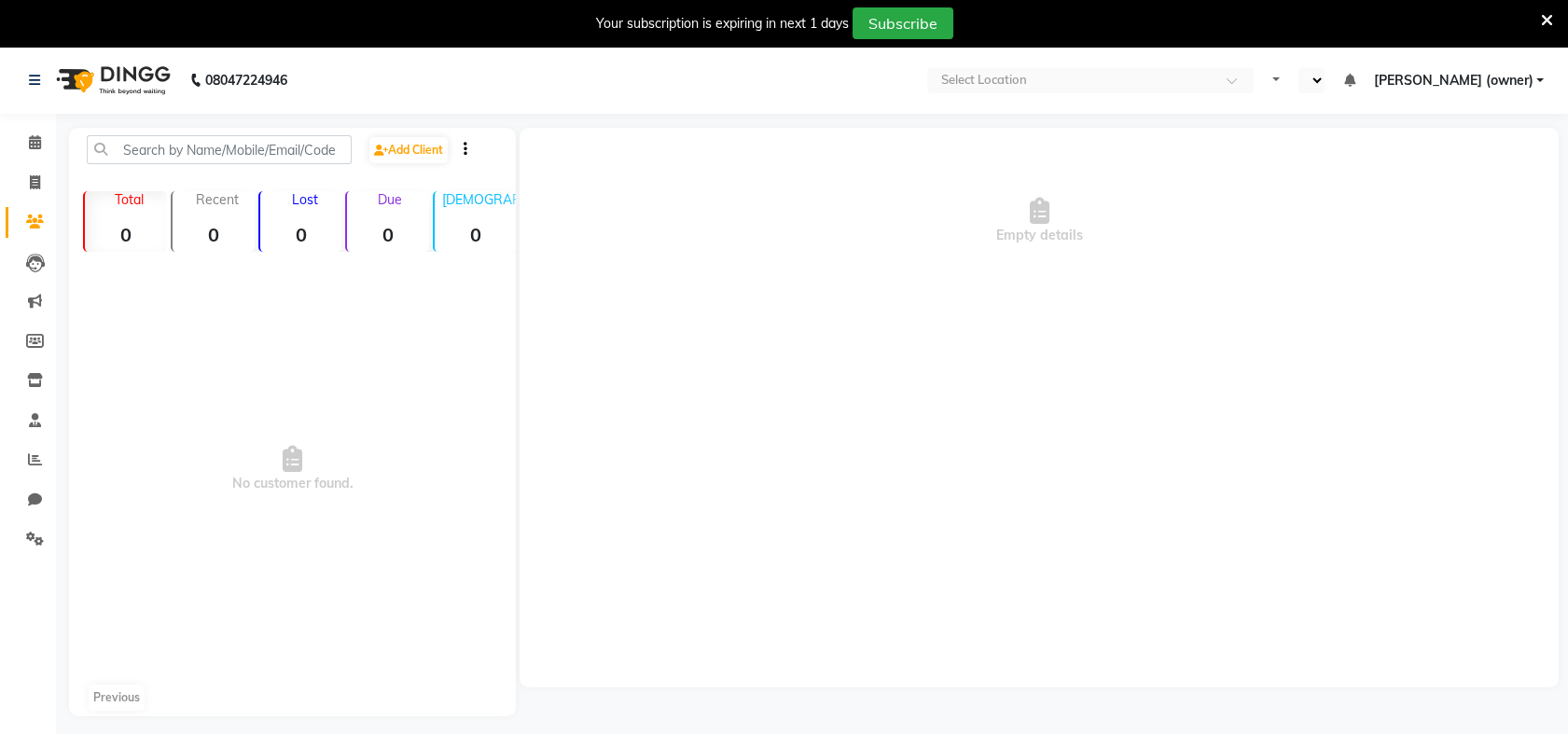
select select "en"
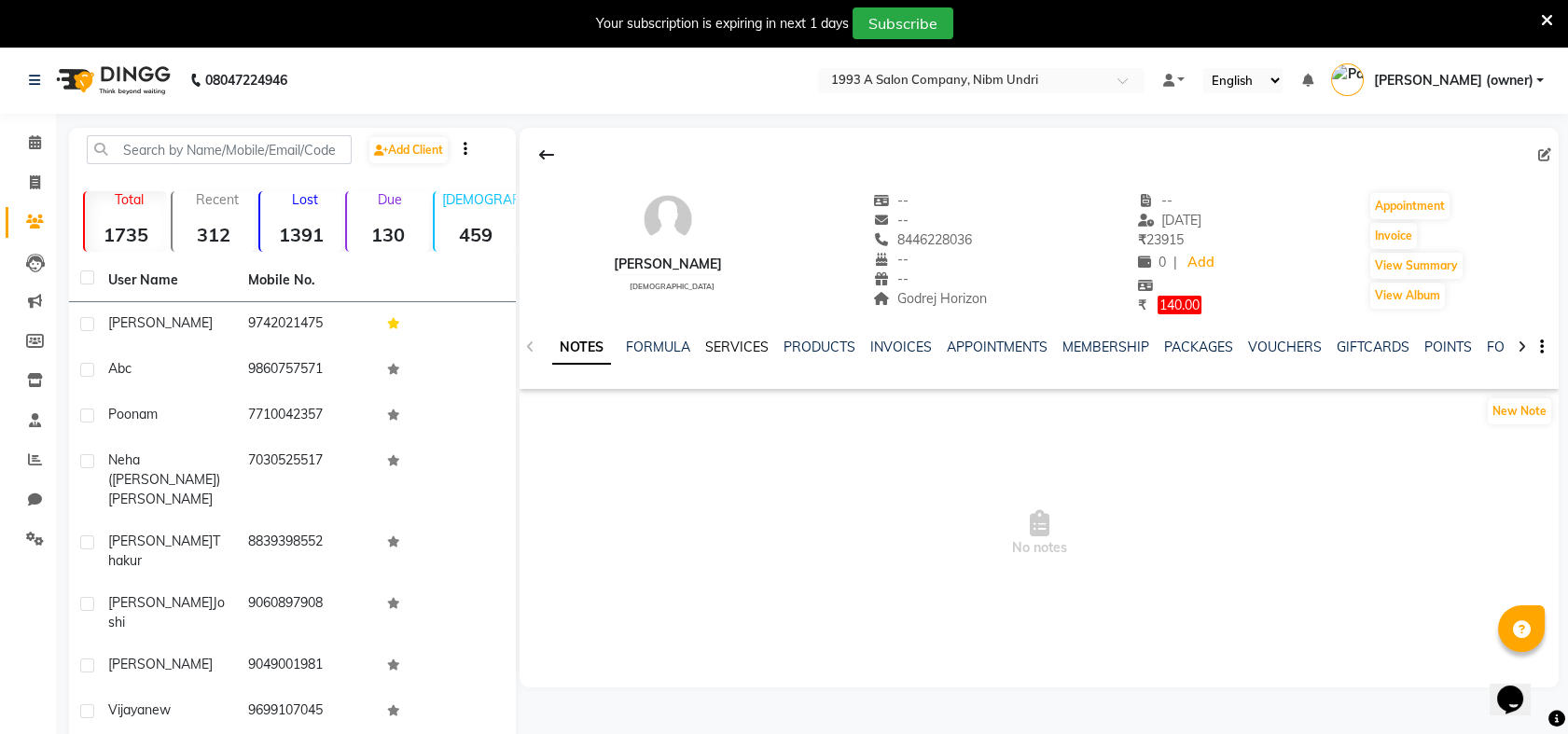
click at [721, 345] on link "SERVICES" at bounding box center [737, 347] width 64 height 17
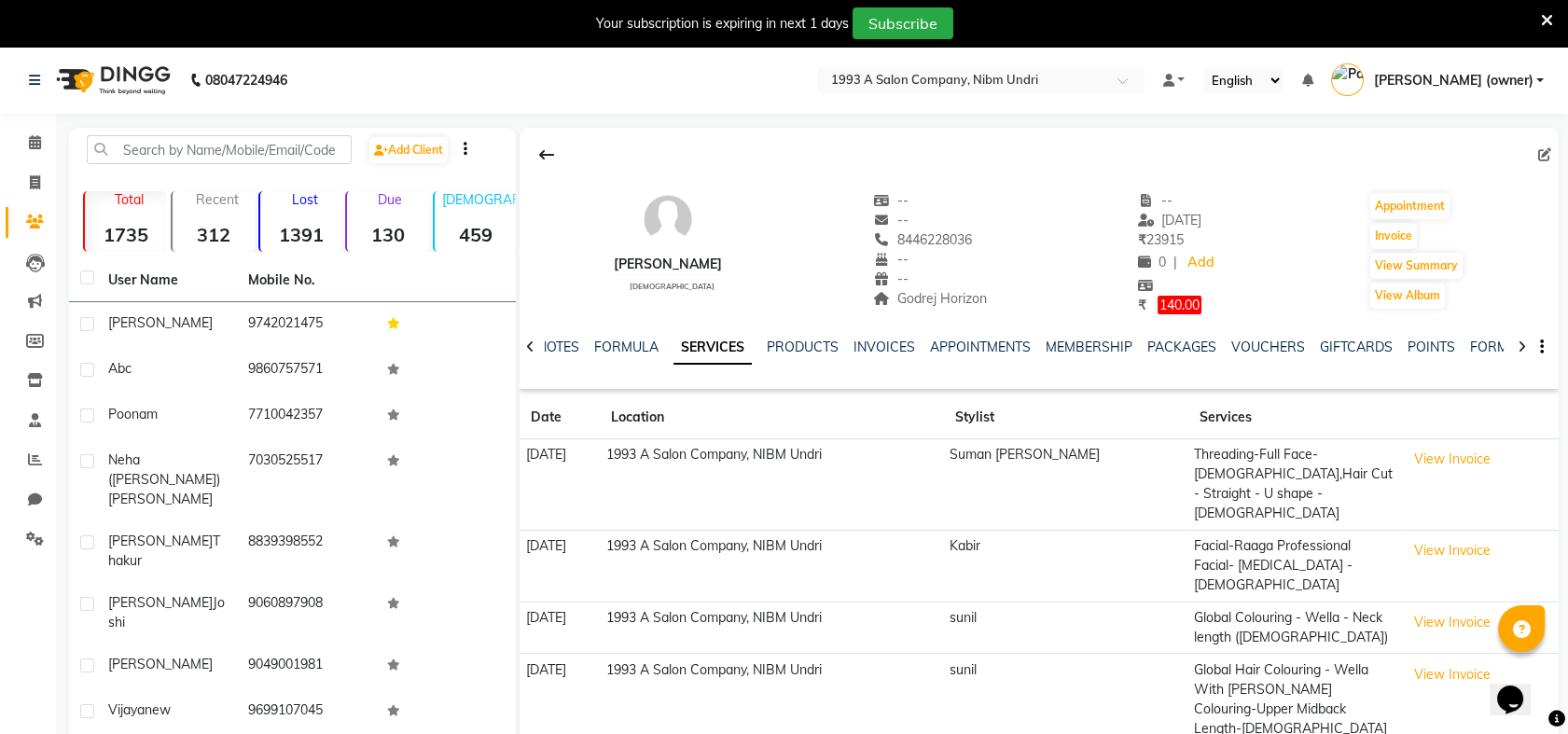
scroll to position [123, 0]
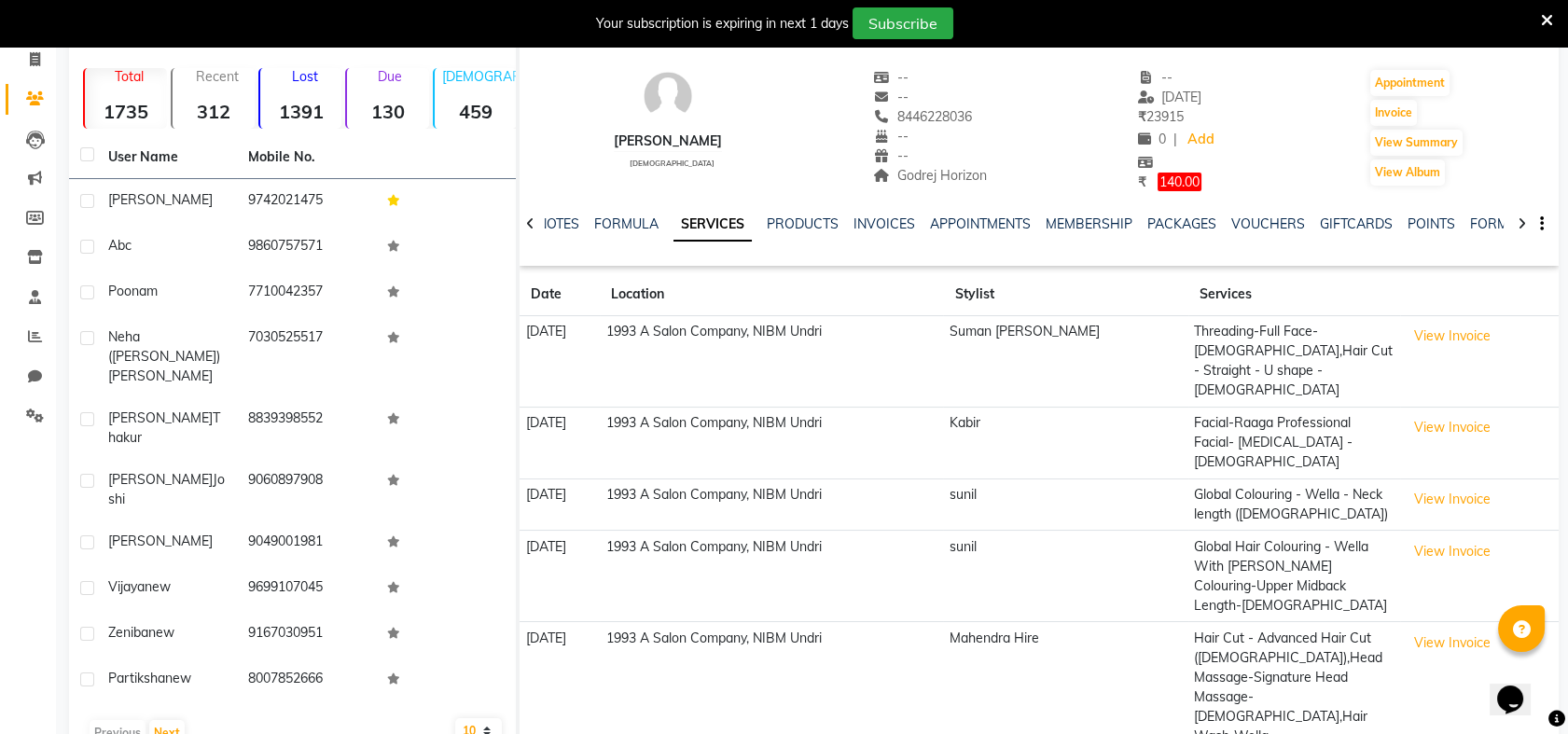
click at [802, 234] on div "NOTES FORMULA SERVICES PRODUCTS INVOICES APPOINTMENTS MEMBERSHIP PACKAGES VOUCH…" at bounding box center [1016, 232] width 929 height 34
click at [791, 228] on link "PRODUCTS" at bounding box center [803, 224] width 72 height 17
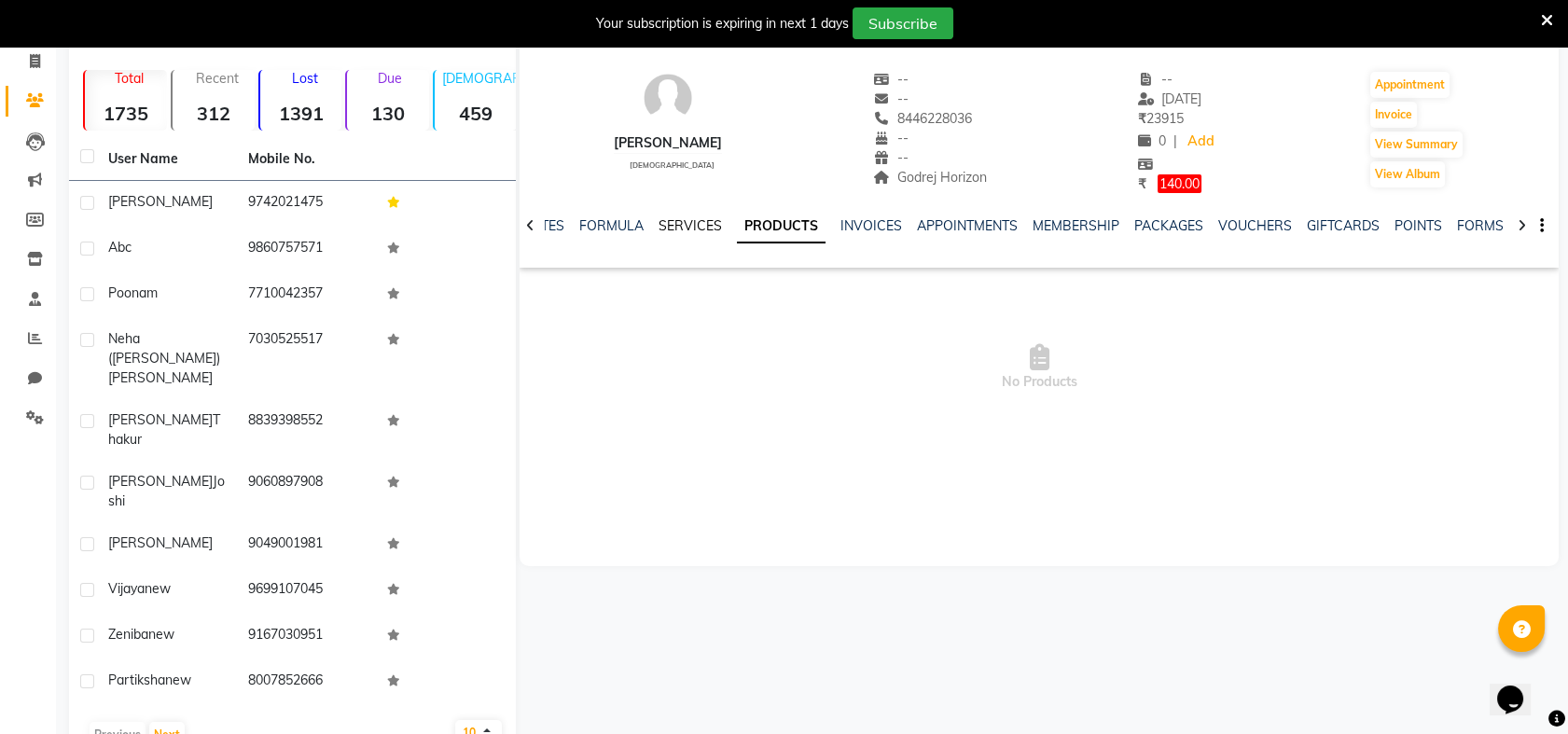
click at [680, 227] on link "SERVICES" at bounding box center [690, 226] width 64 height 17
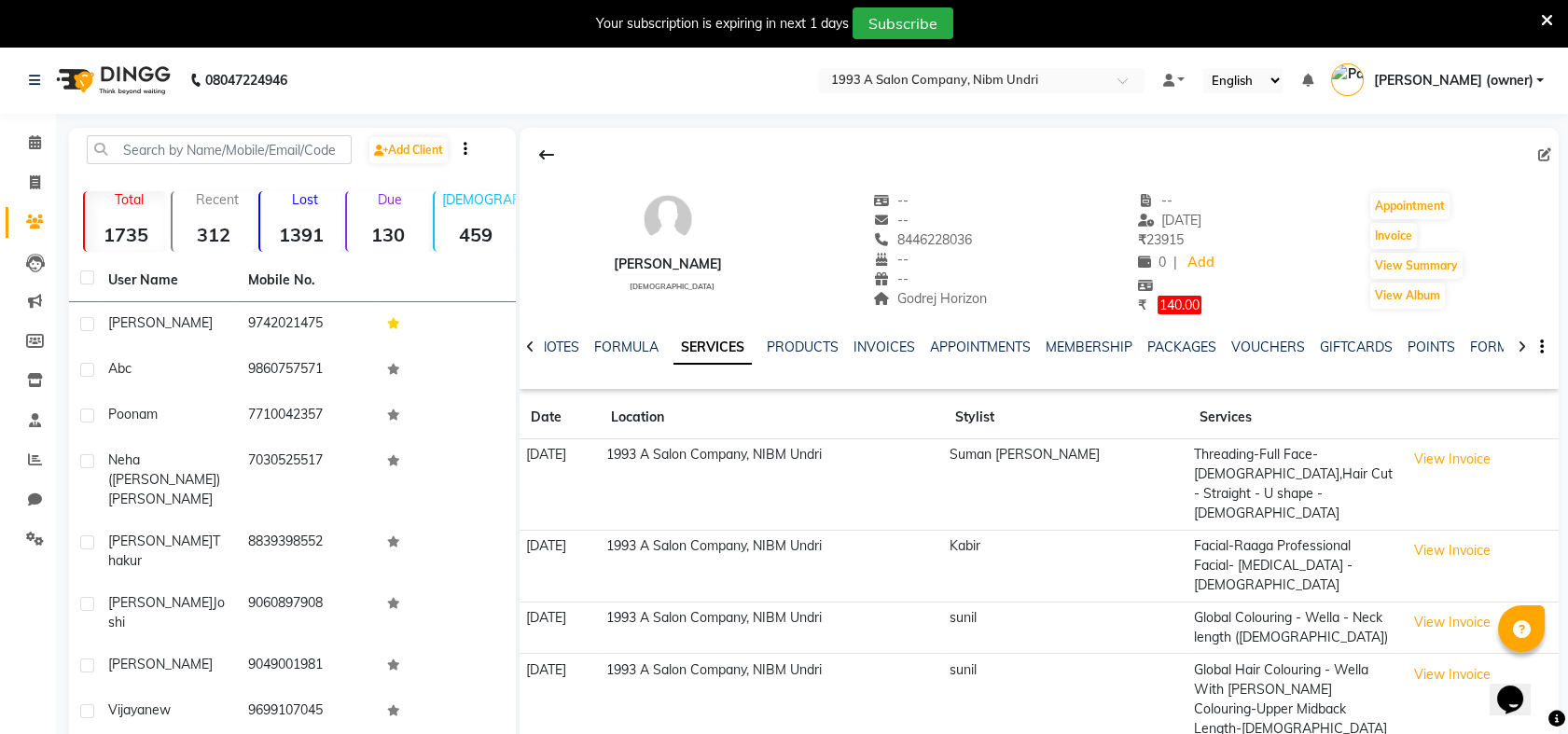
scroll to position [123, 0]
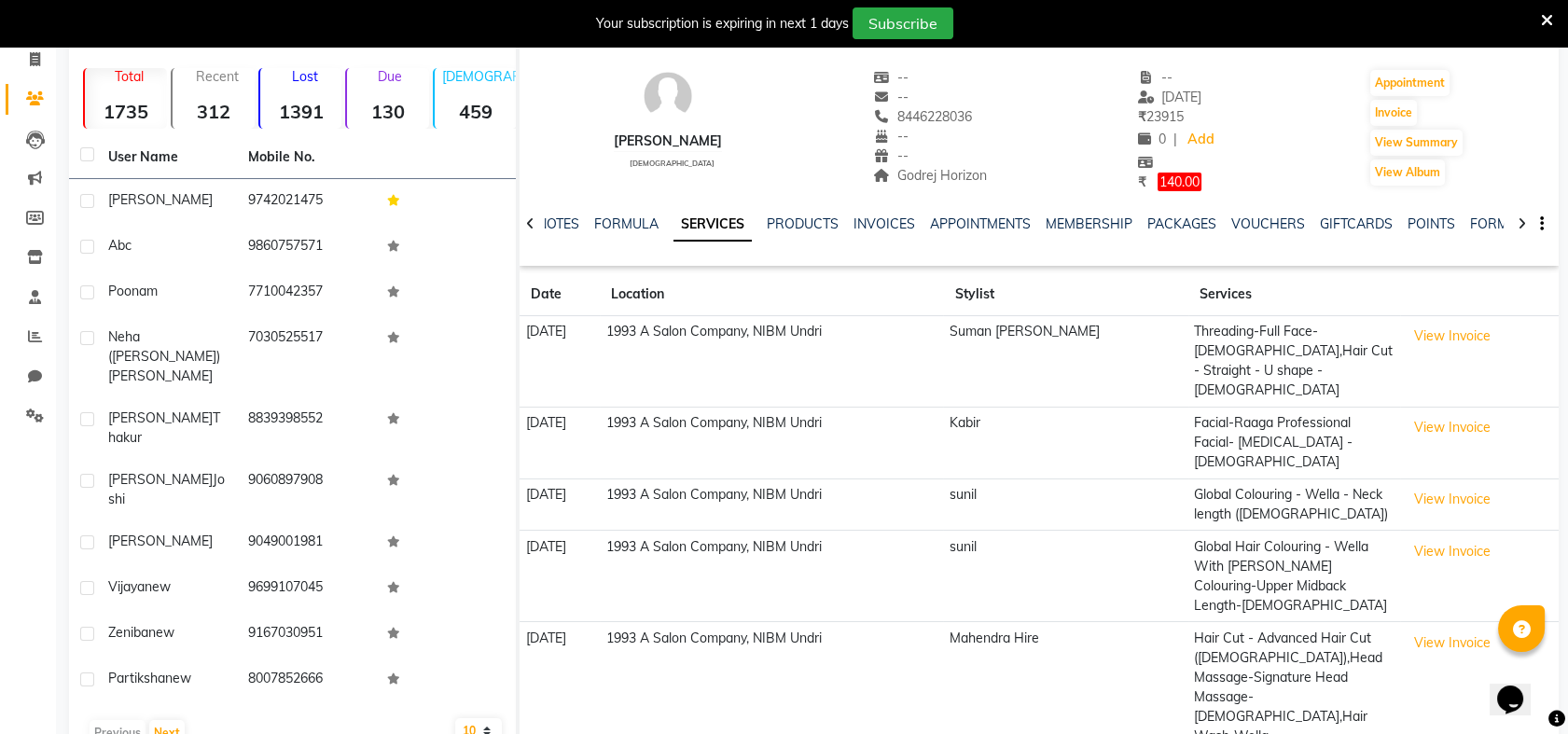
click at [1541, 20] on icon at bounding box center [1547, 21] width 12 height 17
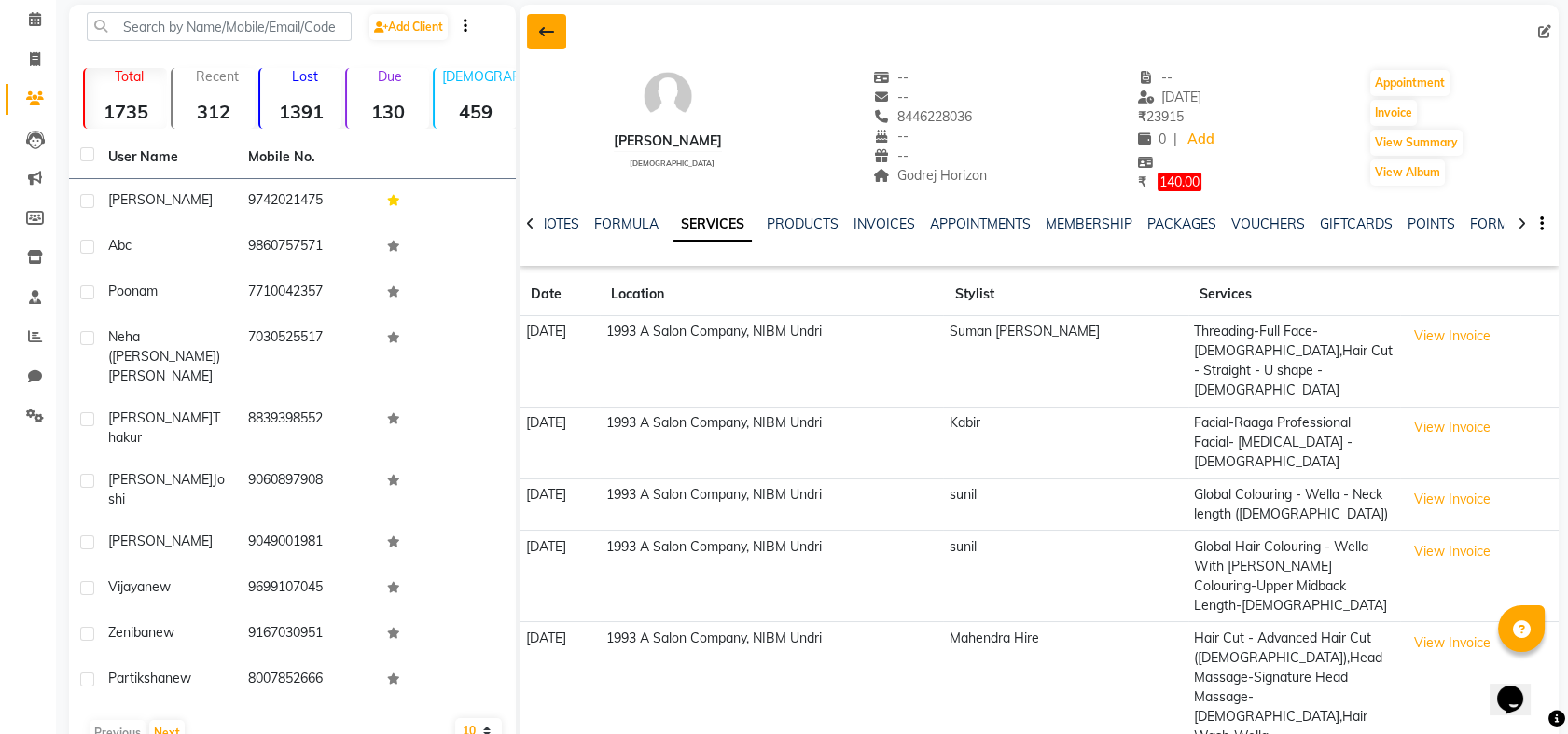
click at [550, 31] on icon at bounding box center [547, 32] width 15 height 15
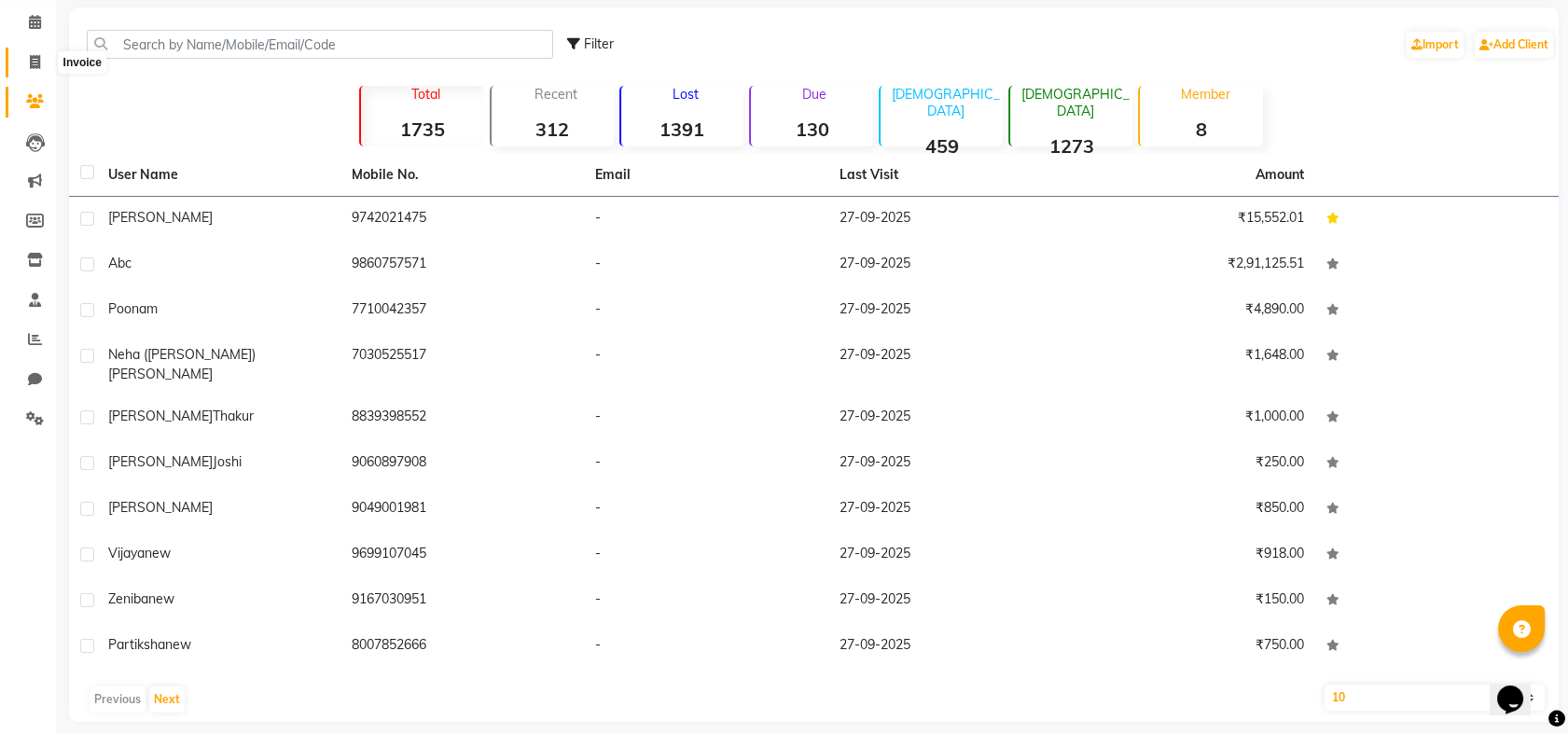
click at [29, 57] on icon at bounding box center [34, 62] width 10 height 14
select select "service"
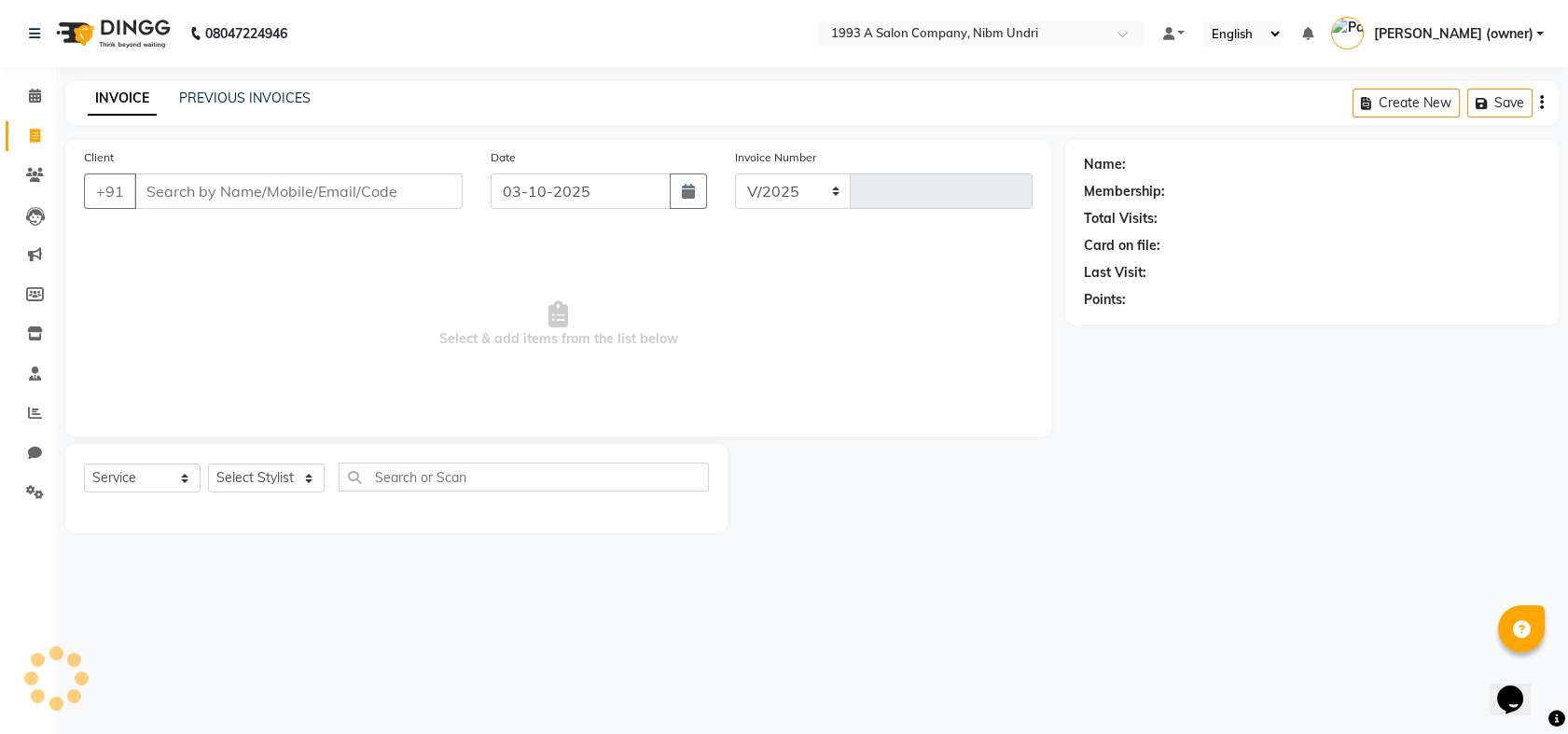
select select "5137"
type input "1041"
select select "membership"
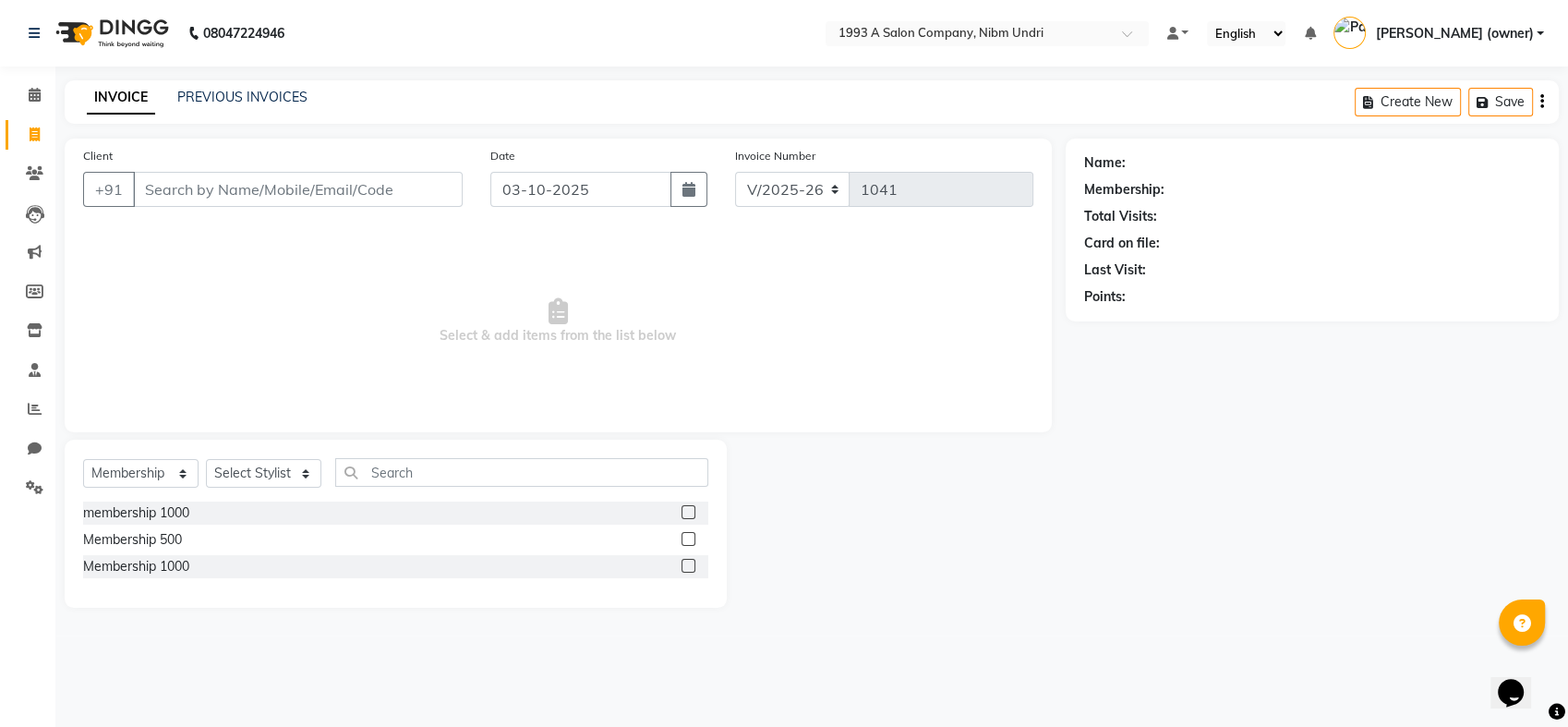
click at [328, 190] on input "Client" at bounding box center [297, 188] width 329 height 35
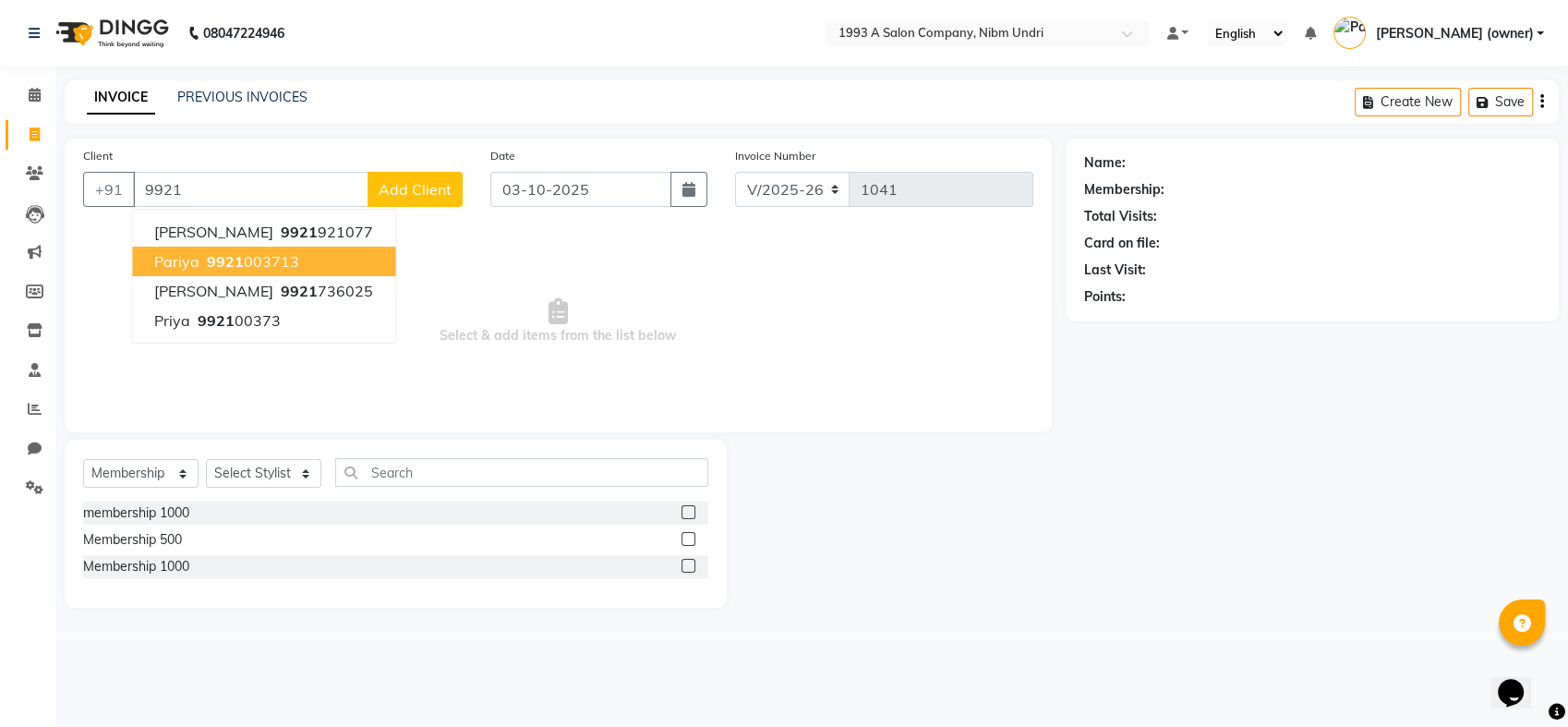
click at [250, 265] on ngb-highlight "9921 003713" at bounding box center [251, 262] width 96 height 19
type input "9921003713"
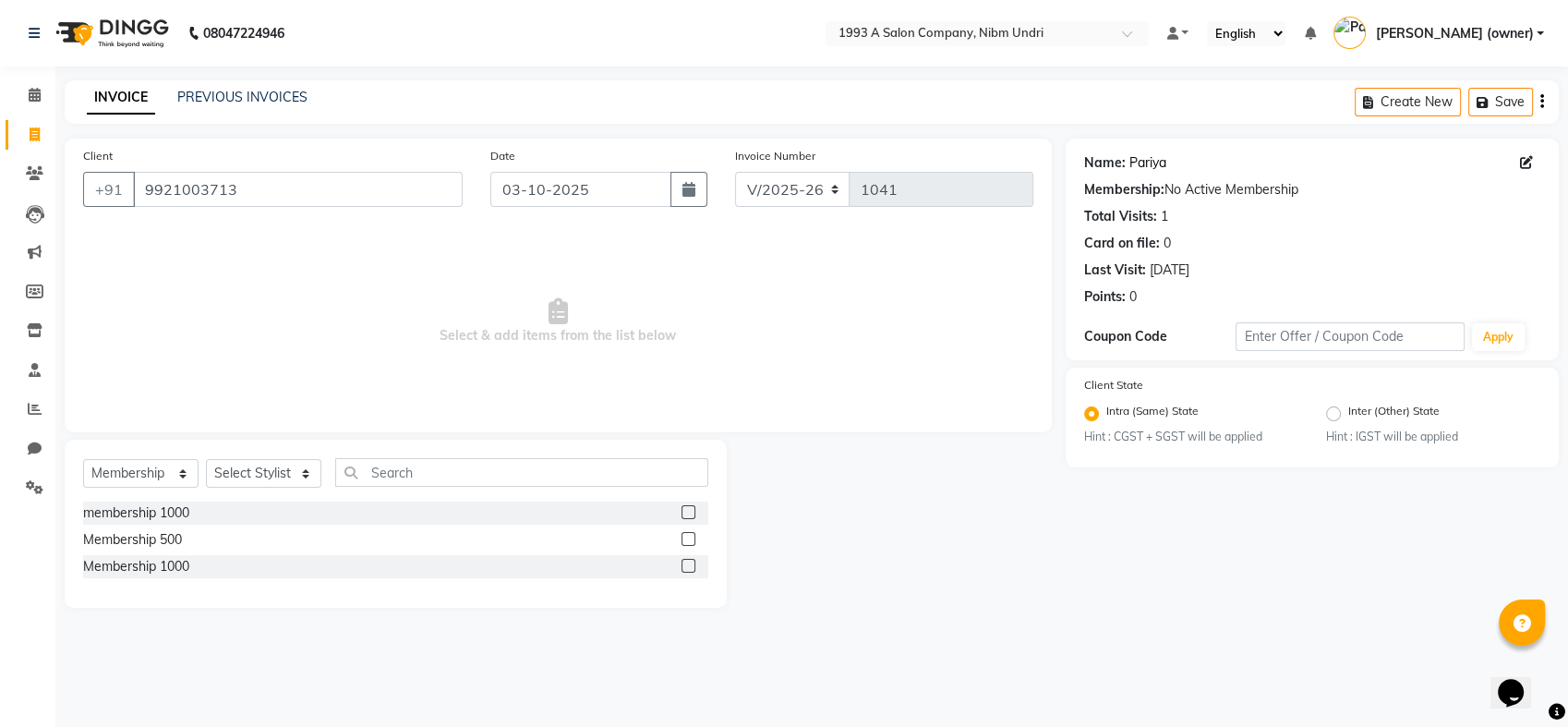
click at [1151, 159] on link "Pariya" at bounding box center [1147, 163] width 37 height 20
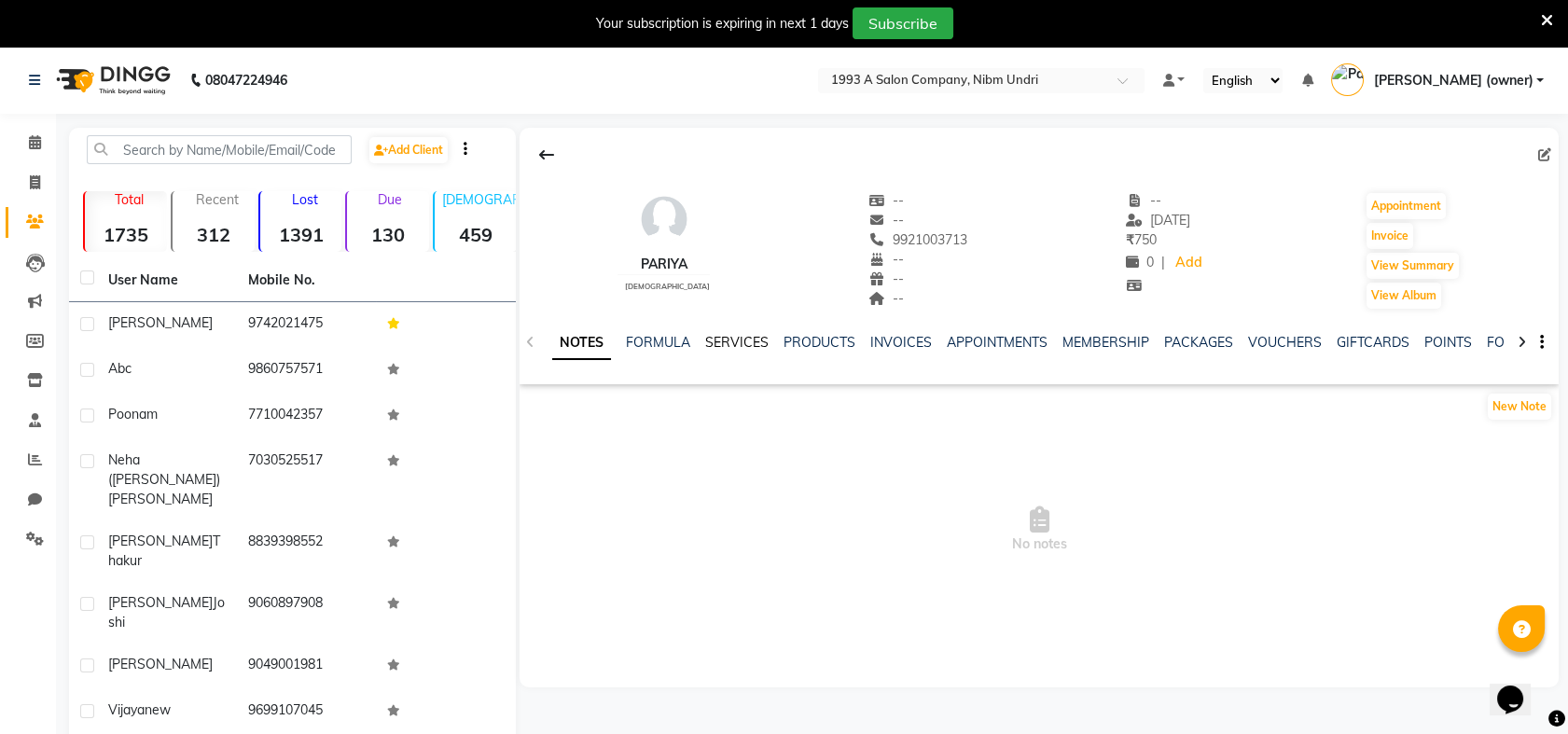
click at [742, 338] on link "SERVICES" at bounding box center [737, 342] width 64 height 17
